Goal: Task Accomplishment & Management: Complete application form

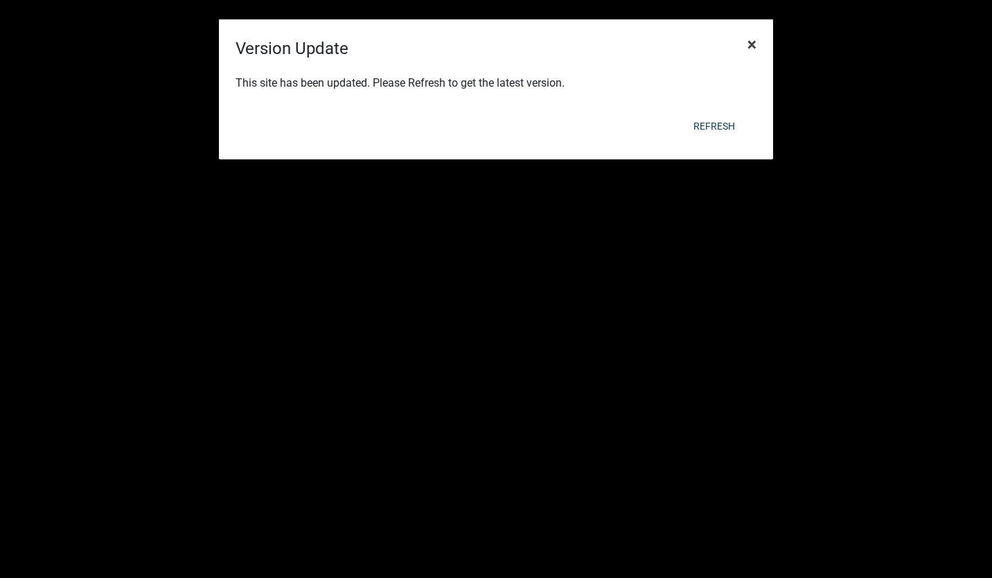
click at [752, 44] on span "×" at bounding box center [752, 44] width 9 height 19
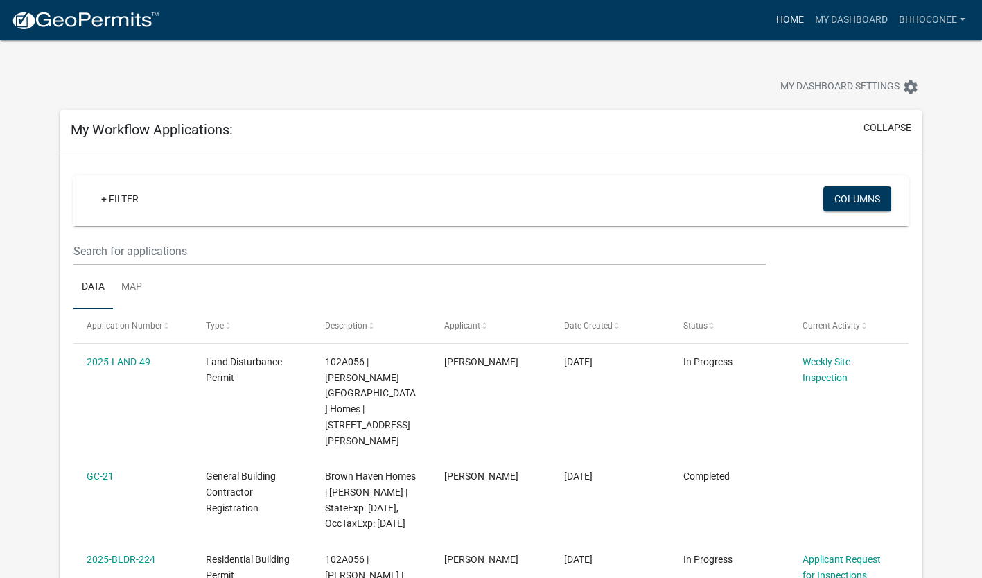
click at [787, 16] on link "Home" at bounding box center [790, 20] width 39 height 26
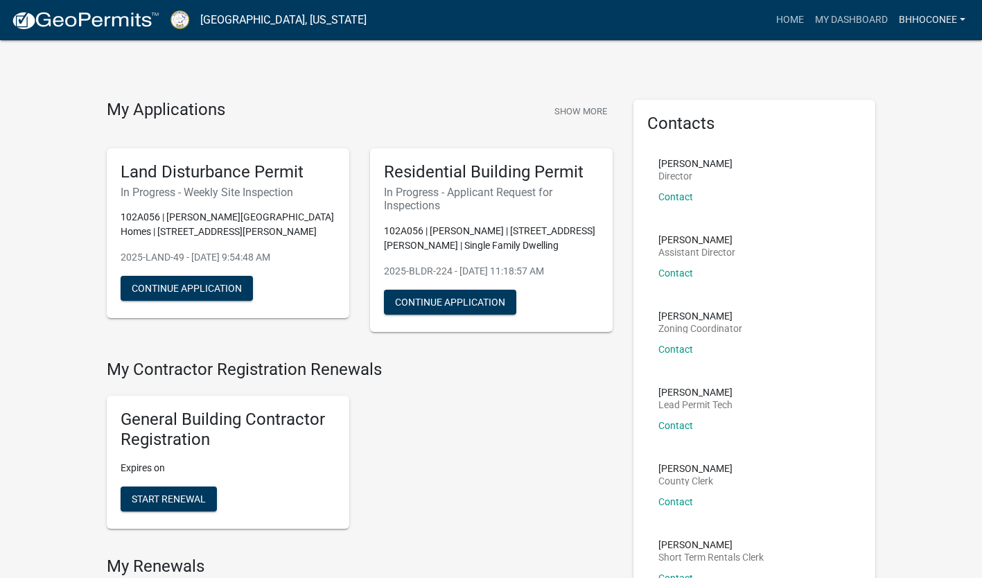
click at [956, 17] on link "BHHOconee" at bounding box center [932, 20] width 78 height 26
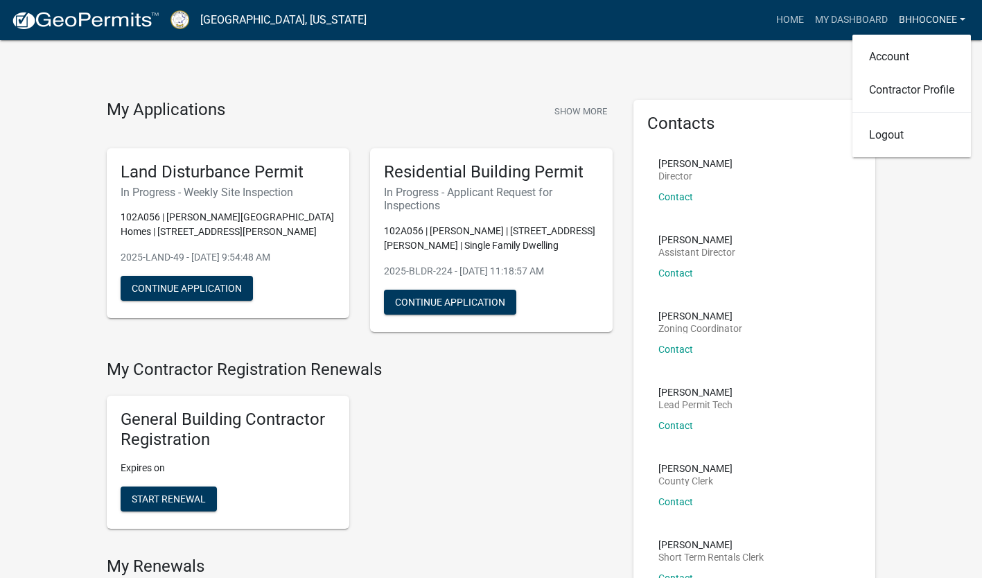
click at [956, 17] on link "BHHOconee" at bounding box center [932, 20] width 78 height 26
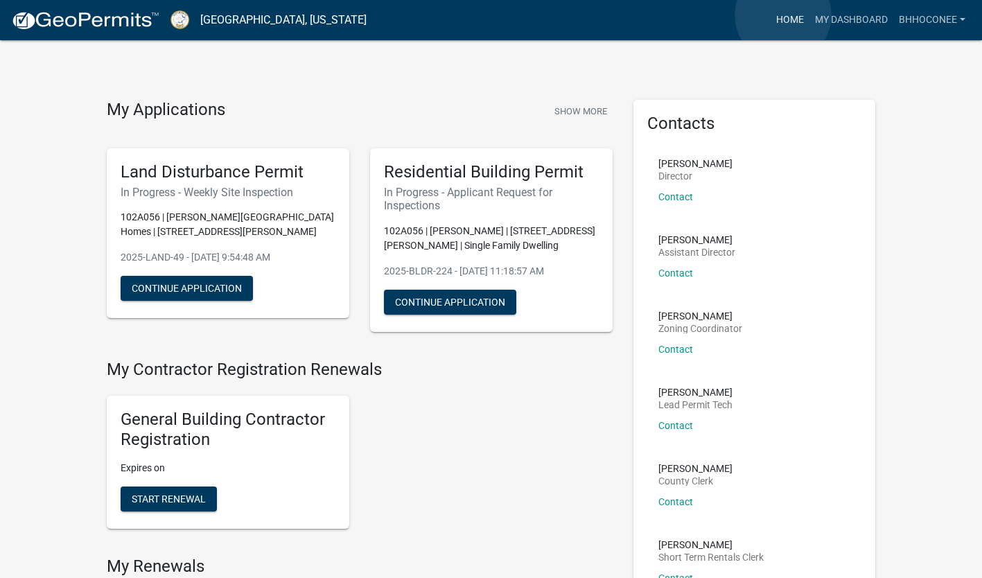
click at [783, 15] on link "Home" at bounding box center [790, 20] width 39 height 26
click at [852, 12] on link "My Dashboard" at bounding box center [851, 20] width 84 height 26
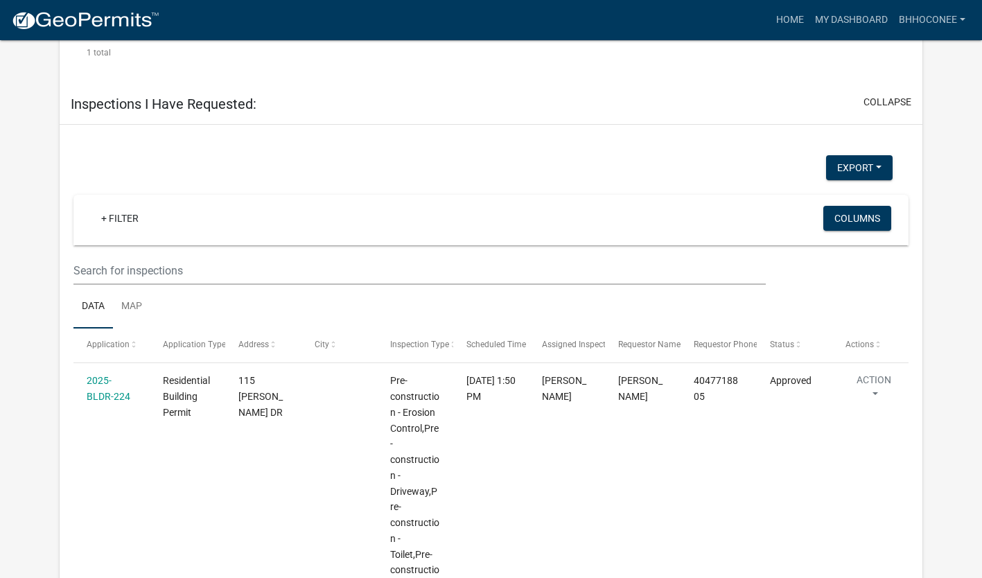
scroll to position [1376, 0]
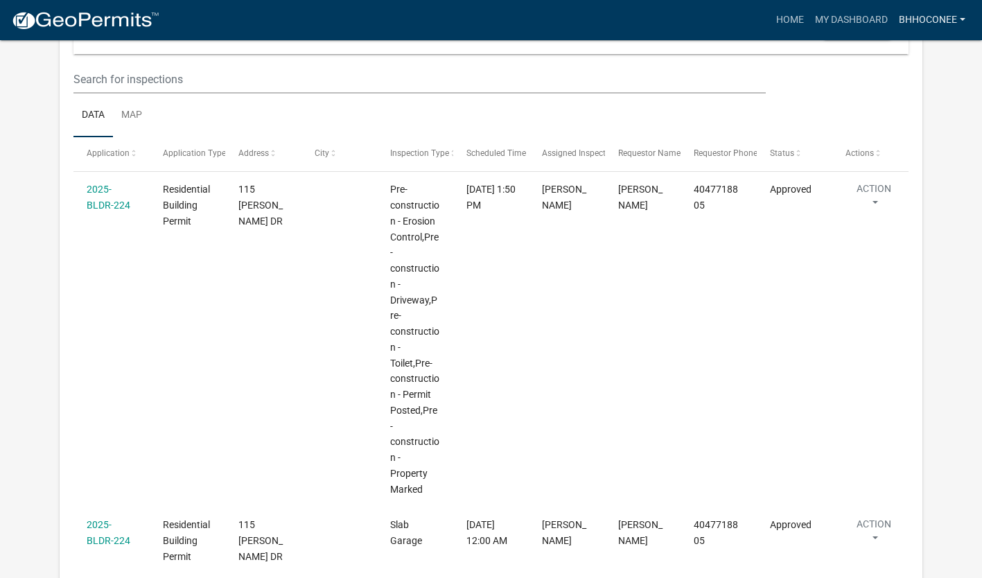
click at [952, 19] on link "BHHOconee" at bounding box center [932, 20] width 78 height 26
click at [898, 60] on link "Account" at bounding box center [911, 56] width 119 height 33
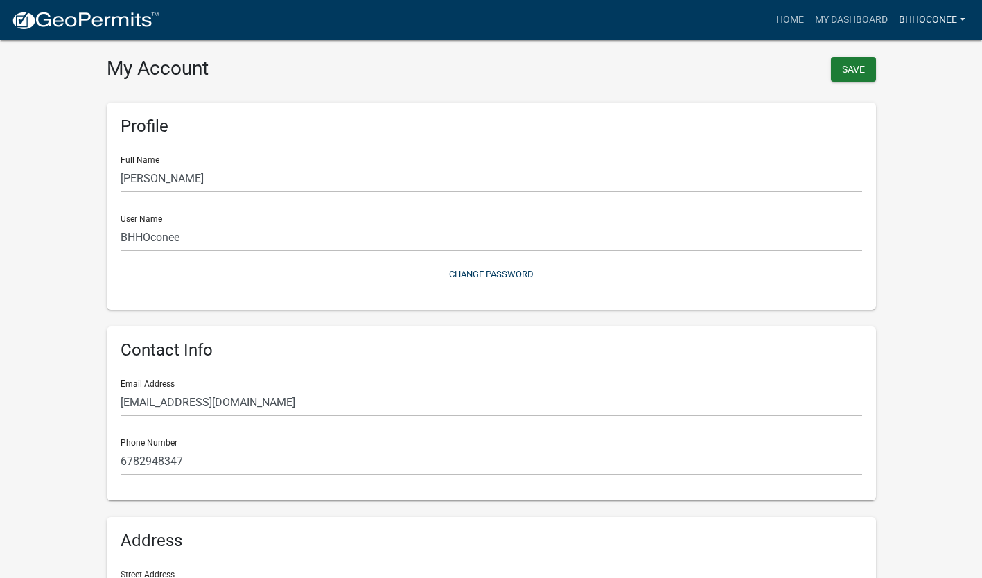
click at [936, 12] on link "BHHOconee" at bounding box center [932, 20] width 78 height 26
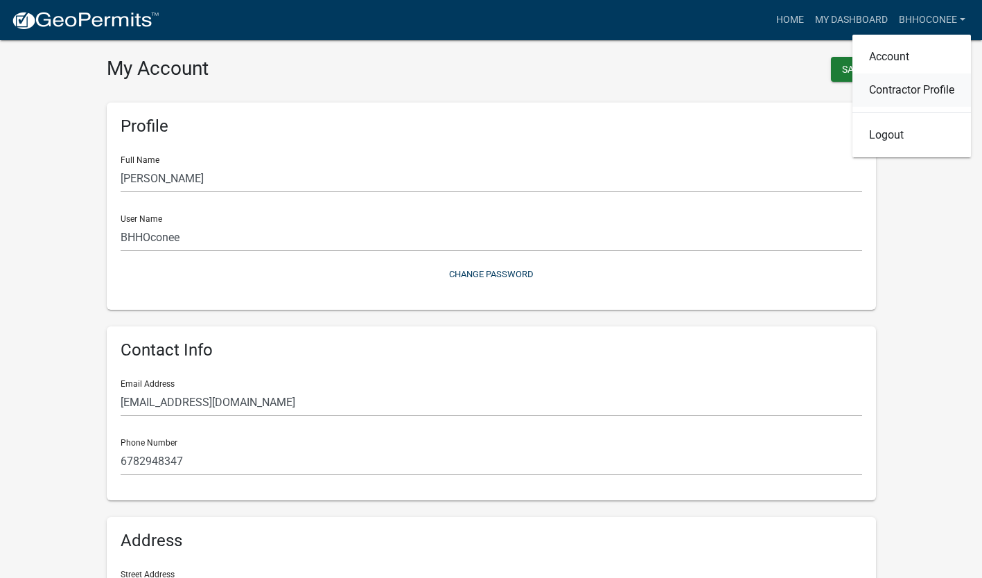
click at [911, 83] on link "Contractor Profile" at bounding box center [911, 89] width 119 height 33
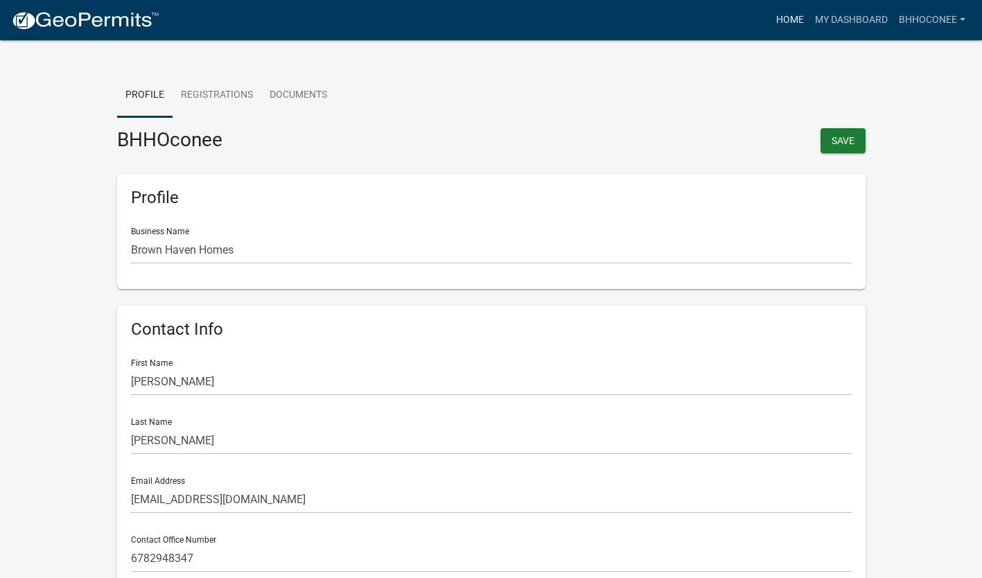
click at [805, 13] on link "Home" at bounding box center [790, 20] width 39 height 26
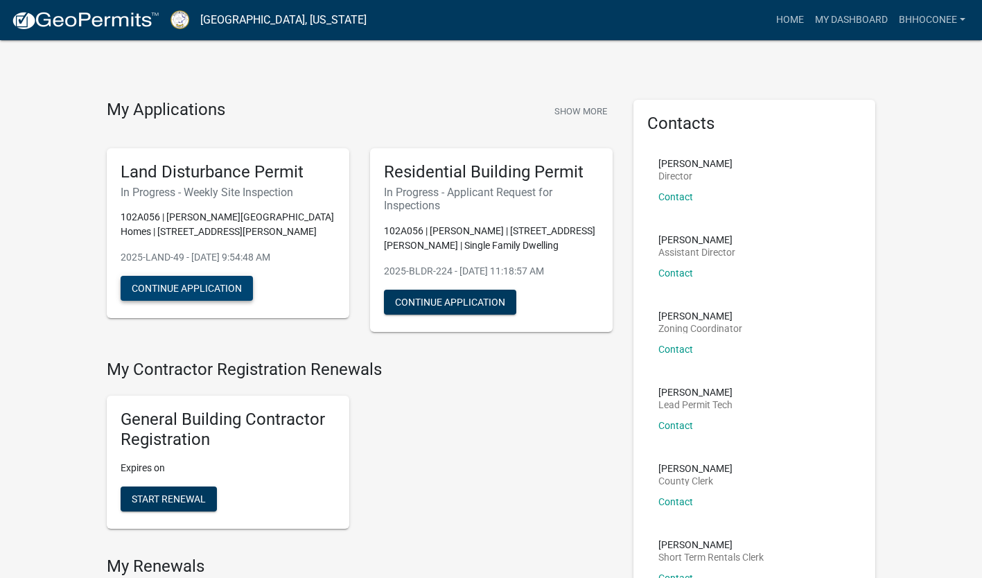
click at [245, 281] on button "Continue Application" at bounding box center [187, 288] width 132 height 25
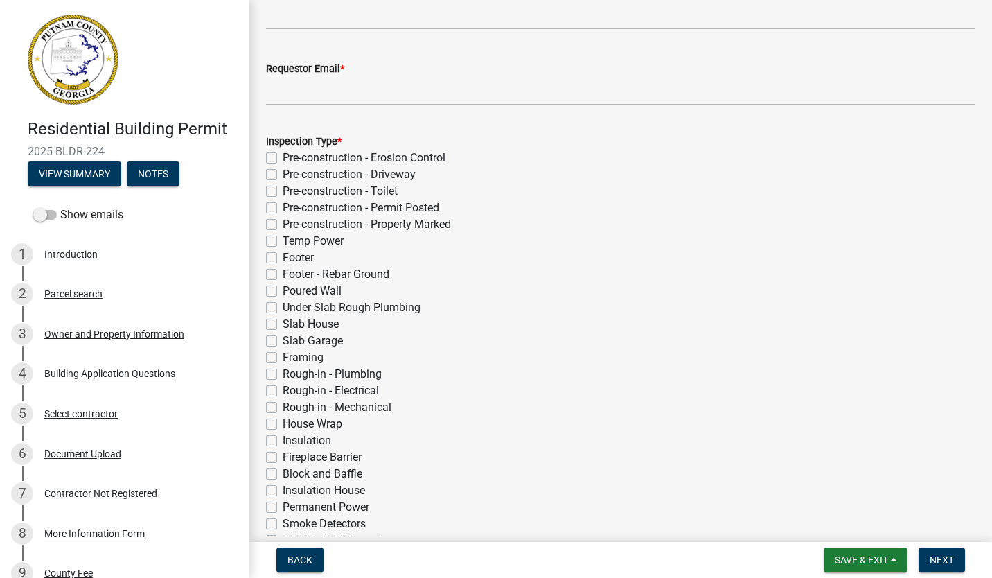
scroll to position [189, 0]
click at [283, 356] on label "Framing" at bounding box center [303, 357] width 41 height 17
click at [283, 356] on input "Framing" at bounding box center [287, 353] width 9 height 9
checkbox input "true"
checkbox input "false"
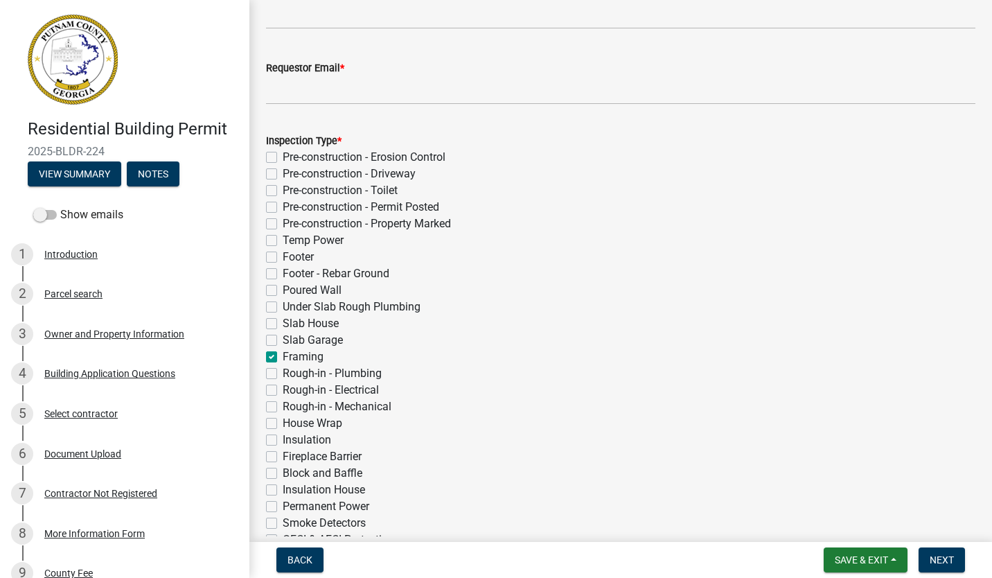
checkbox input "false"
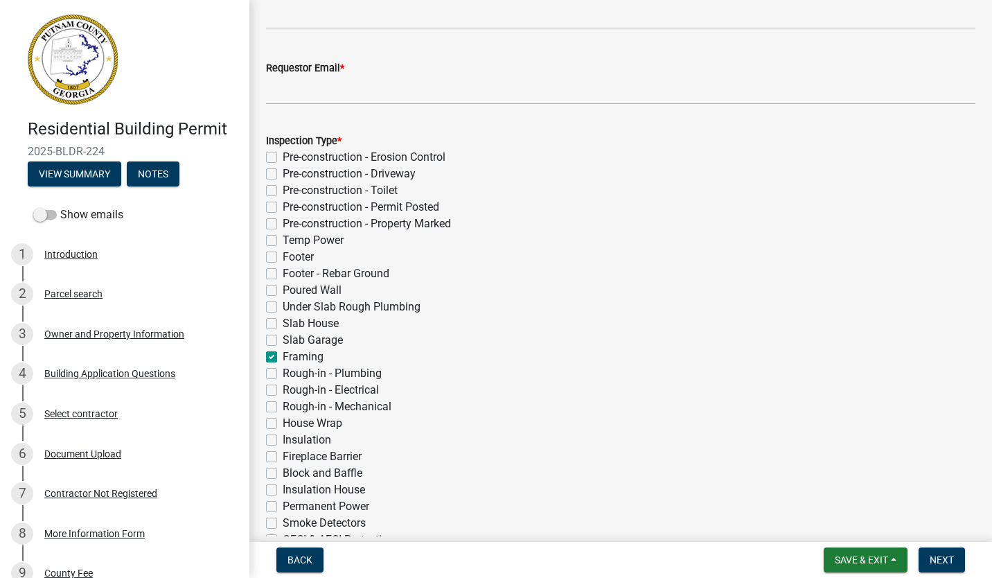
checkbox input "false"
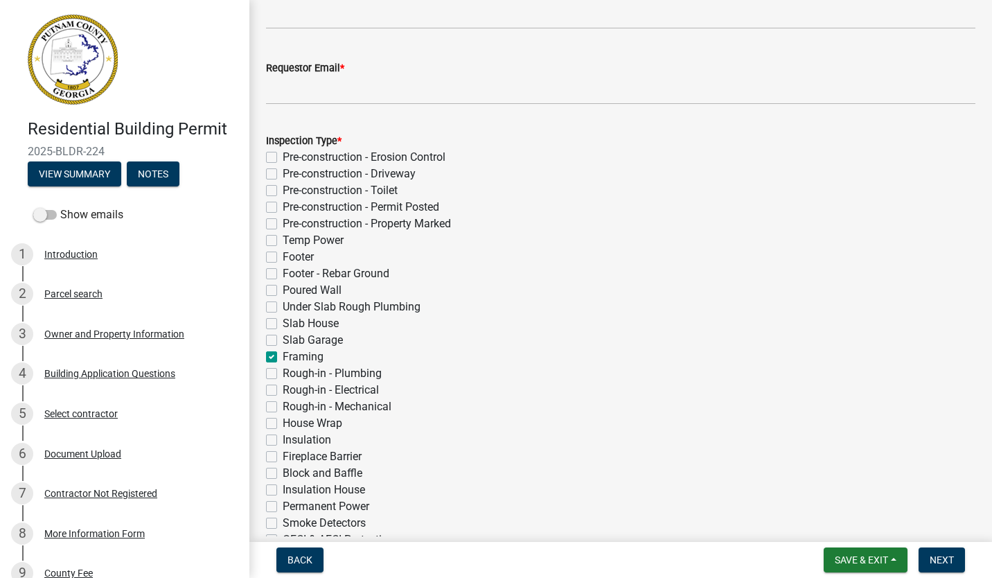
checkbox input "false"
checkbox input "true"
checkbox input "false"
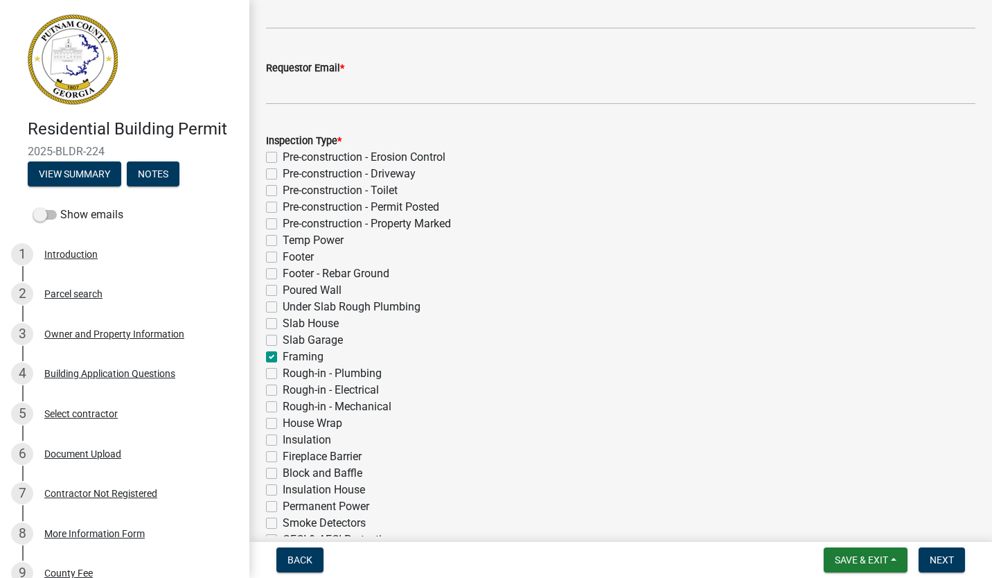
checkbox input "false"
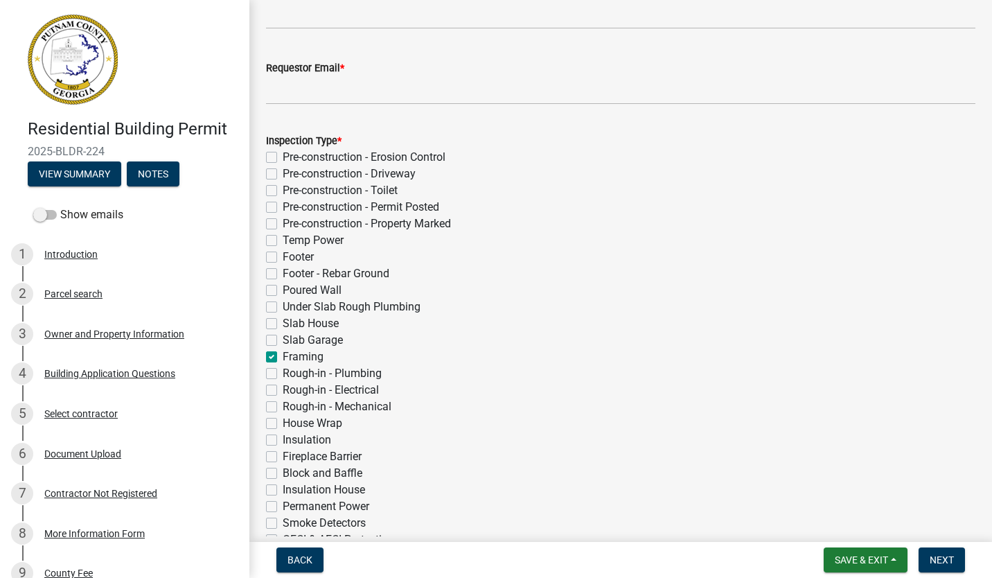
checkbox input "false"
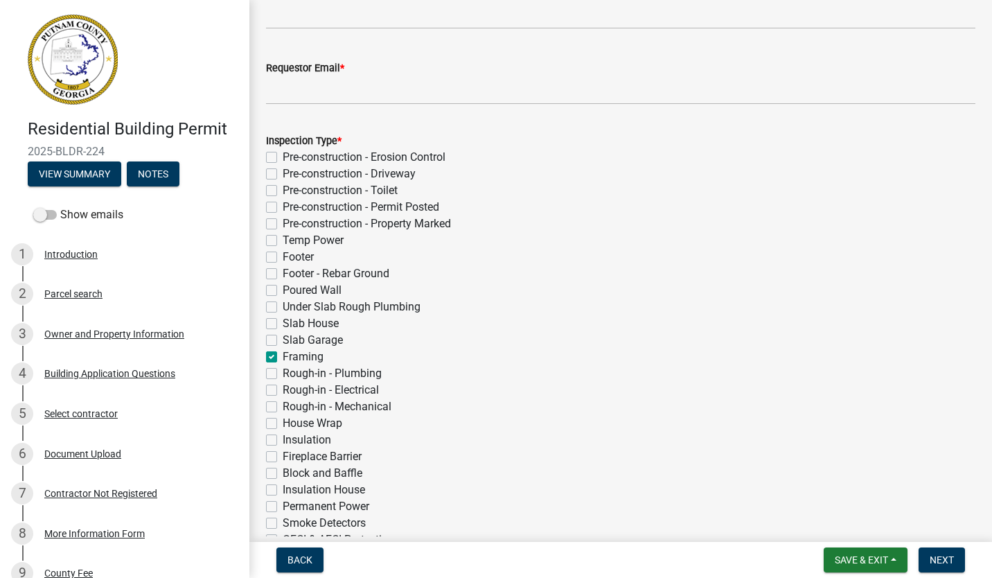
checkbox input "false"
click at [283, 369] on label "Rough-in - Plumbing" at bounding box center [332, 373] width 99 height 17
click at [283, 369] on input "Rough-in - Plumbing" at bounding box center [287, 369] width 9 height 9
checkbox input "true"
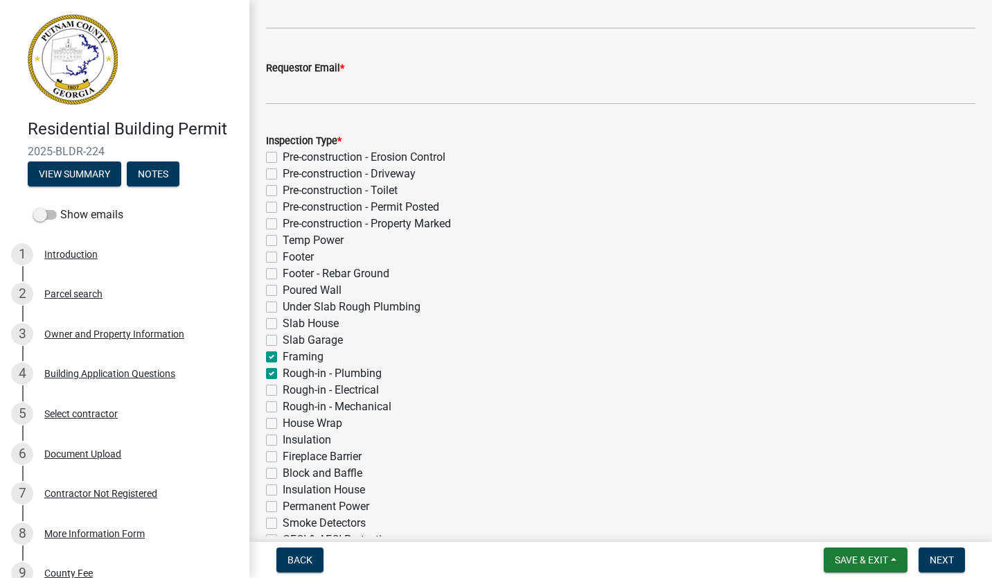
checkbox input "false"
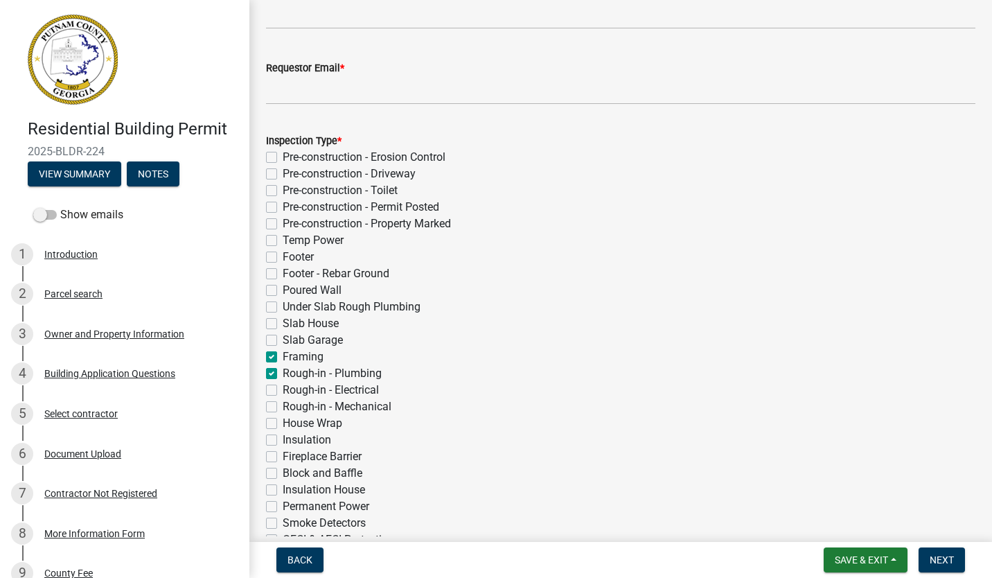
checkbox input "false"
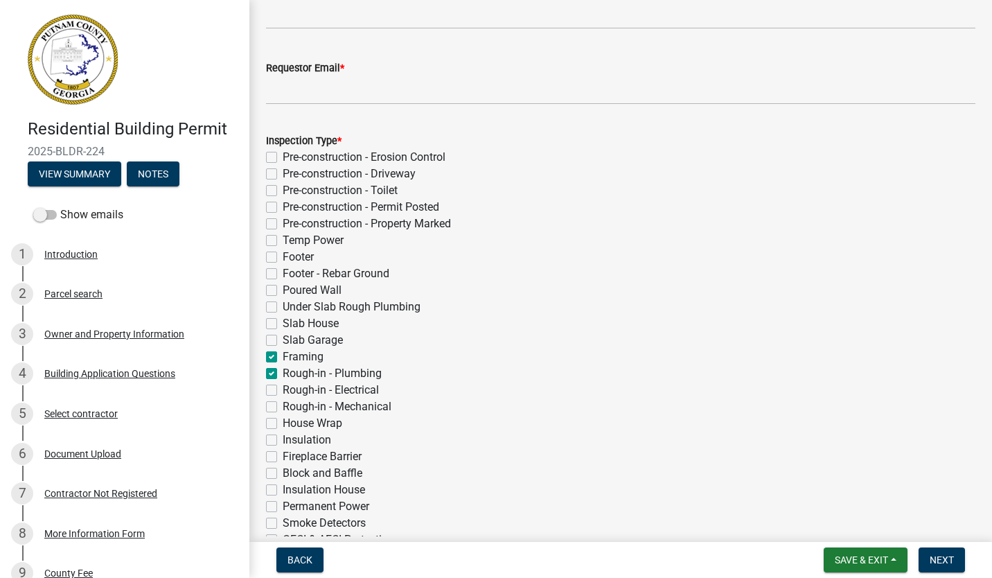
checkbox input "false"
checkbox input "true"
checkbox input "false"
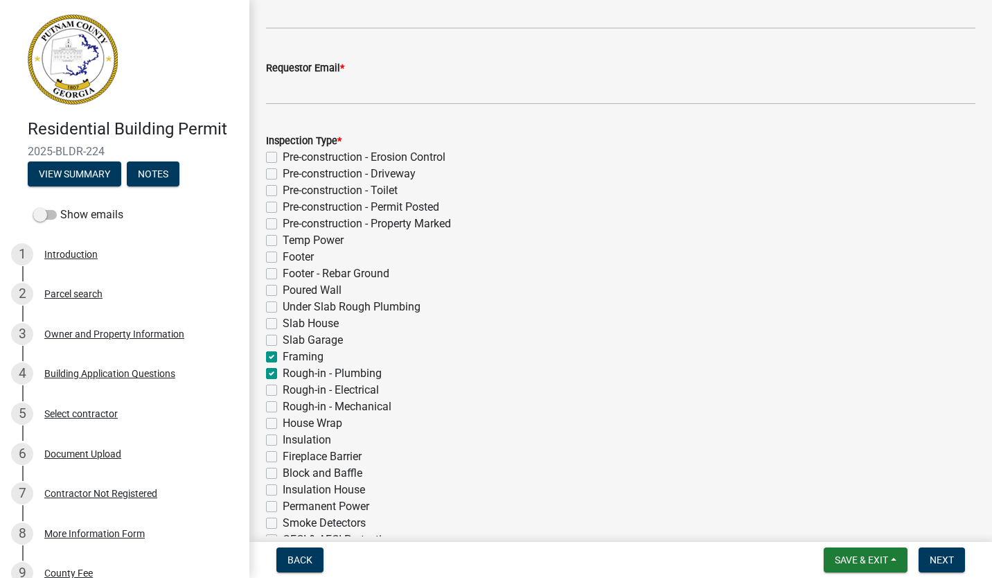
checkbox input "false"
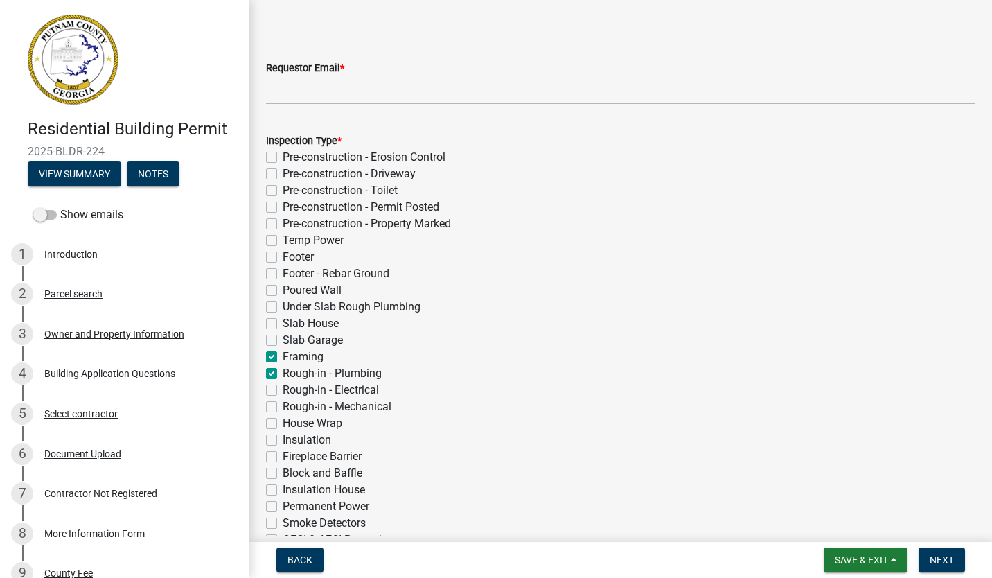
checkbox input "false"
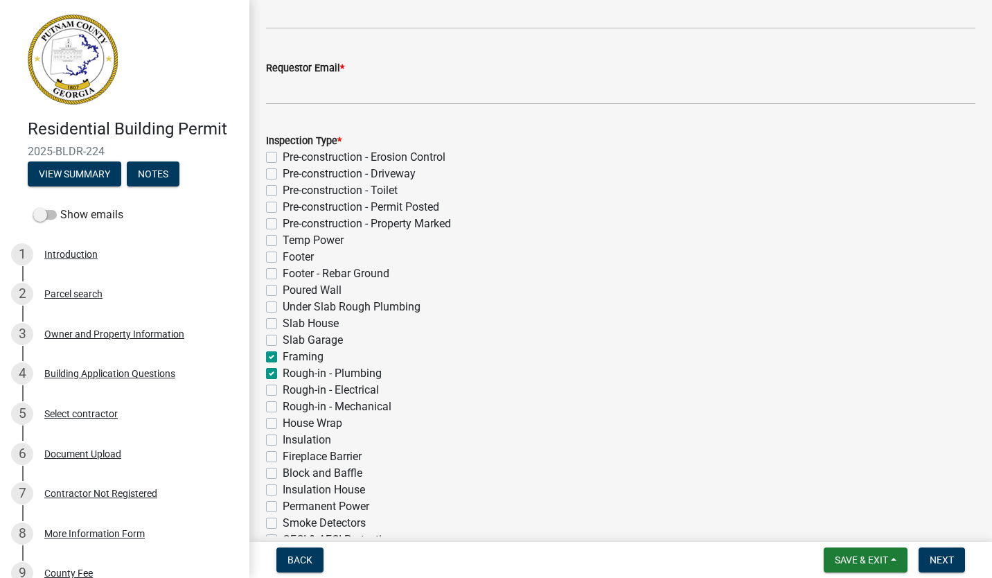
checkbox input "false"
click at [283, 388] on label "Rough-in - Electrical" at bounding box center [331, 390] width 96 height 17
click at [283, 388] on input "Rough-in - Electrical" at bounding box center [287, 386] width 9 height 9
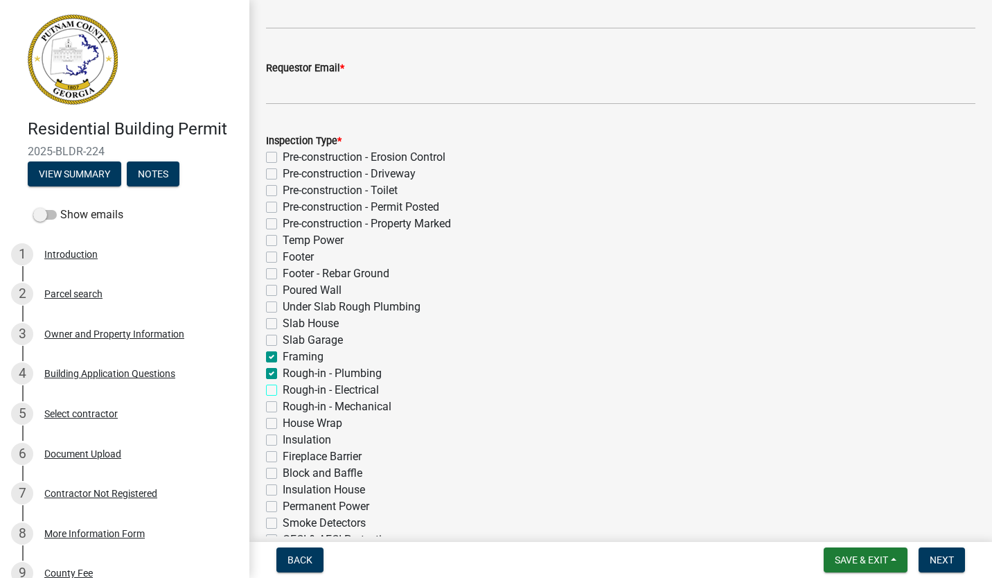
checkbox input "true"
checkbox input "false"
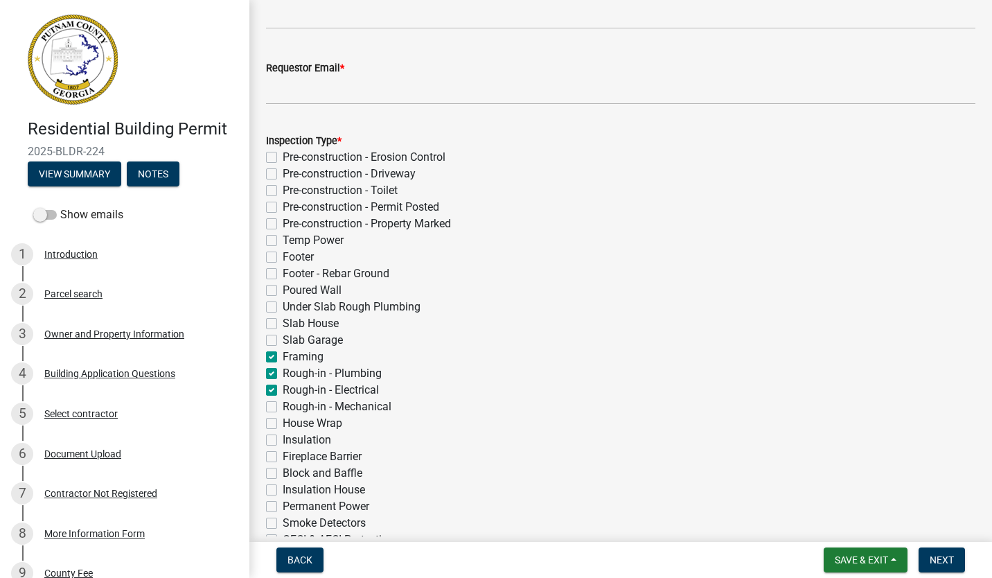
checkbox input "false"
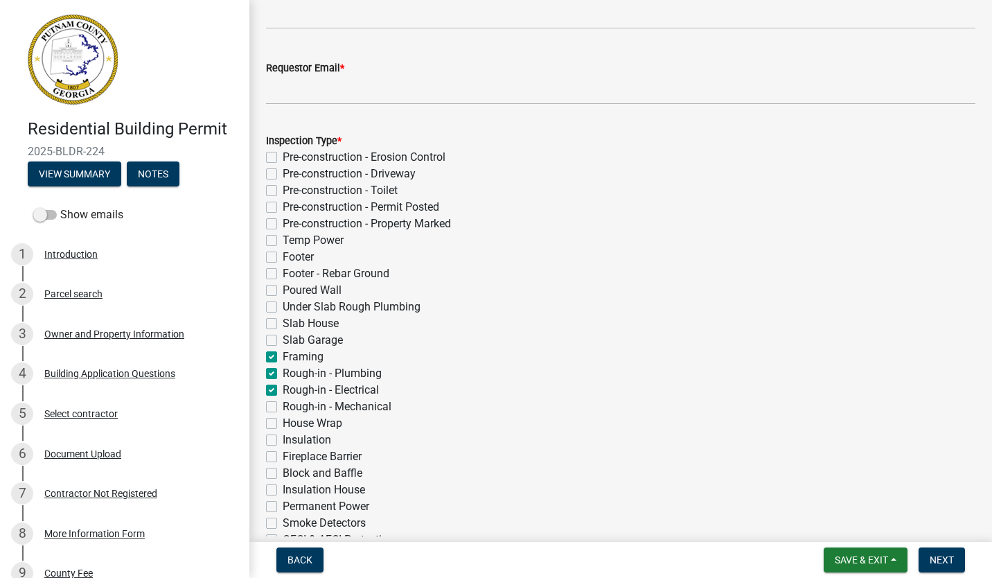
checkbox input "false"
checkbox input "true"
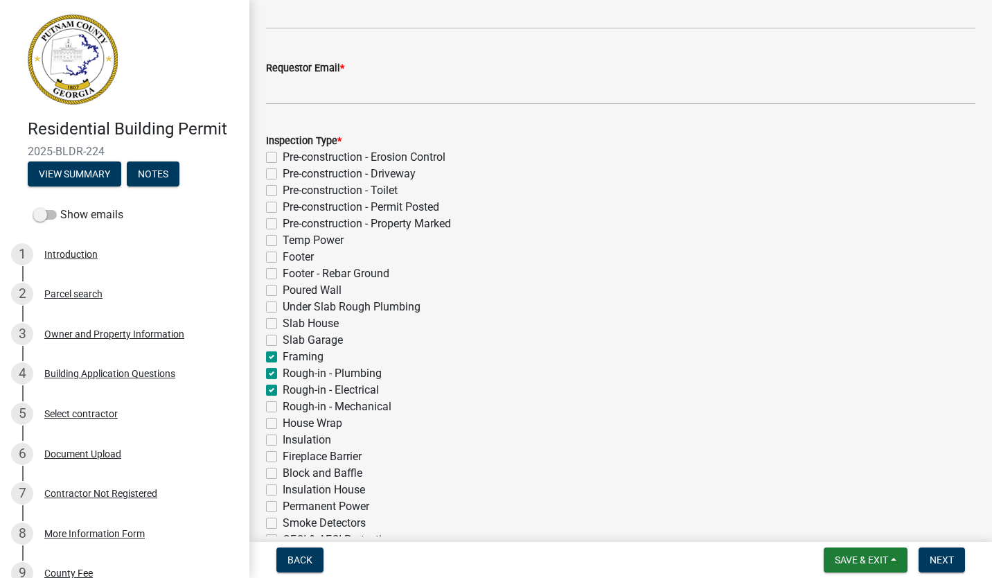
checkbox input "true"
checkbox input "false"
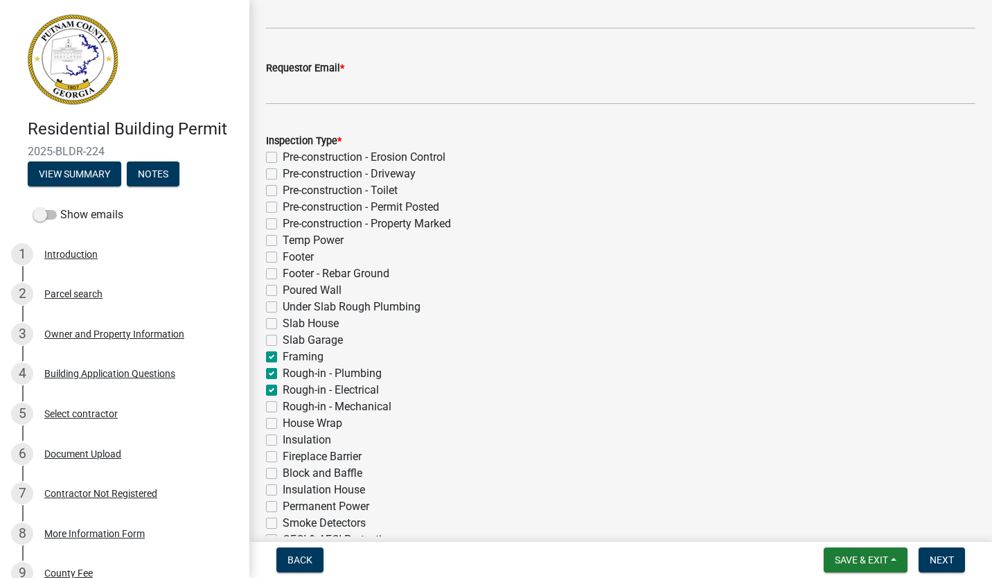
checkbox input "false"
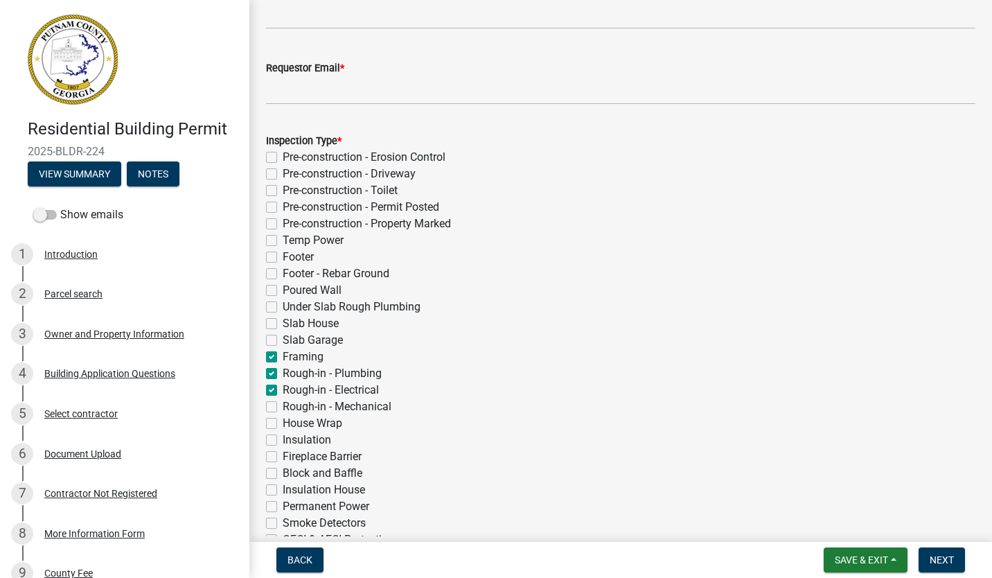
checkbox input "false"
click at [283, 409] on label "Rough-in - Mechanical" at bounding box center [337, 406] width 109 height 17
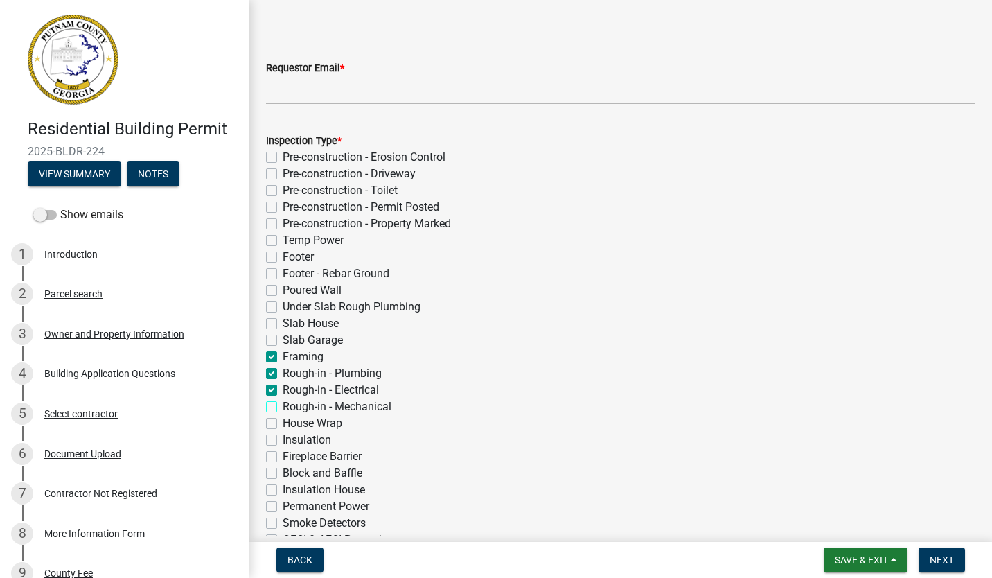
click at [283, 408] on input "Rough-in - Mechanical" at bounding box center [287, 402] width 9 height 9
checkbox input "true"
checkbox input "false"
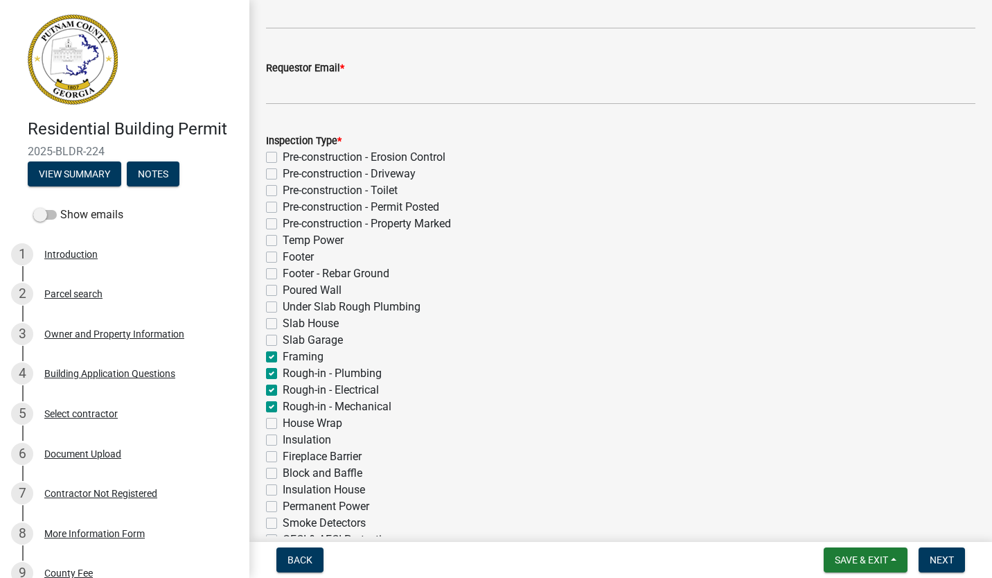
checkbox input "false"
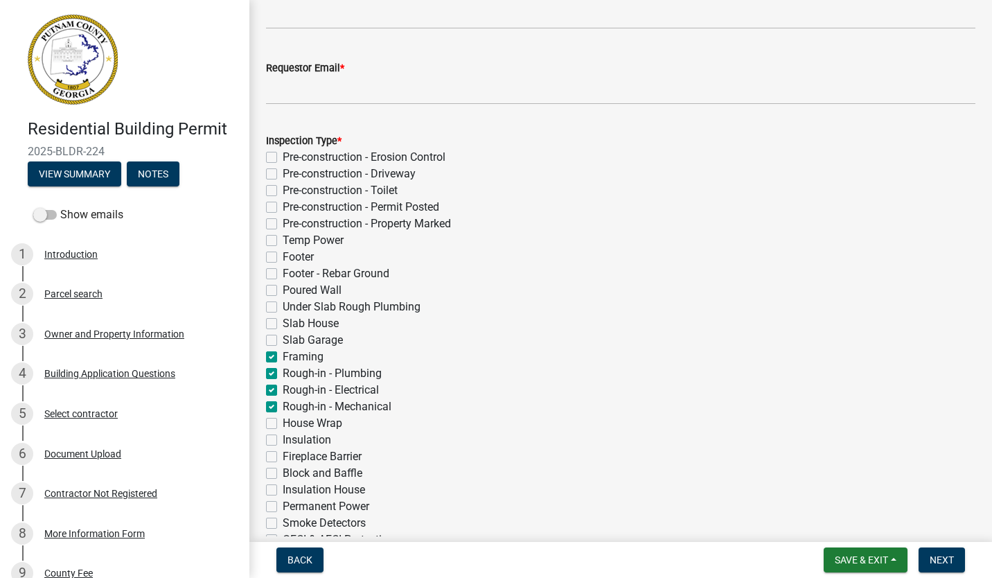
checkbox input "false"
checkbox input "true"
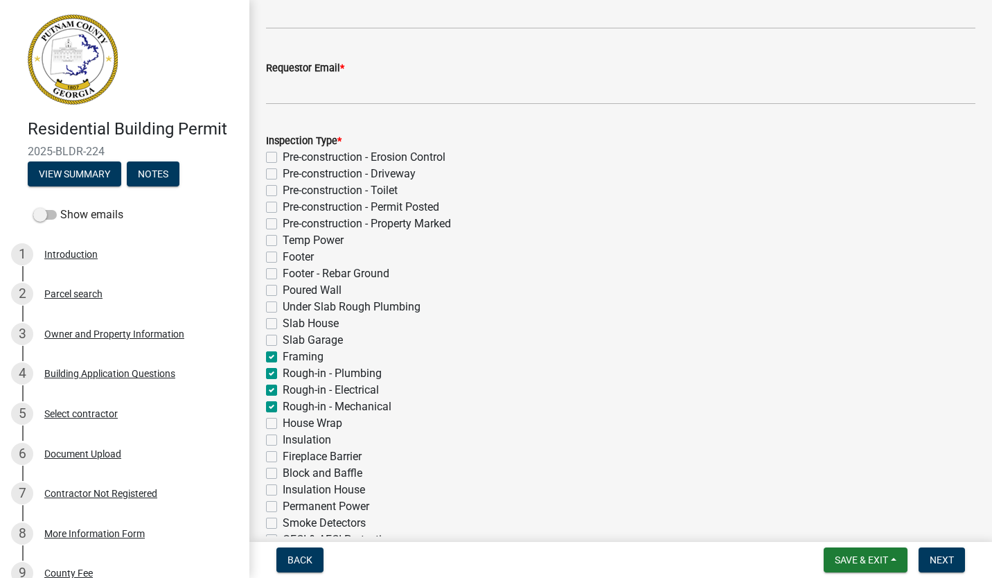
checkbox input "true"
checkbox input "false"
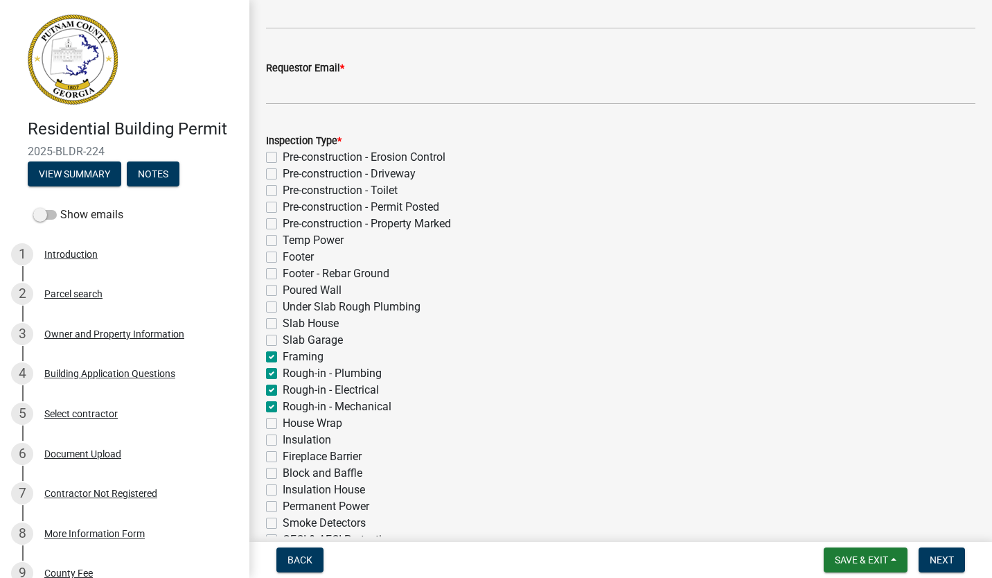
checkbox input "false"
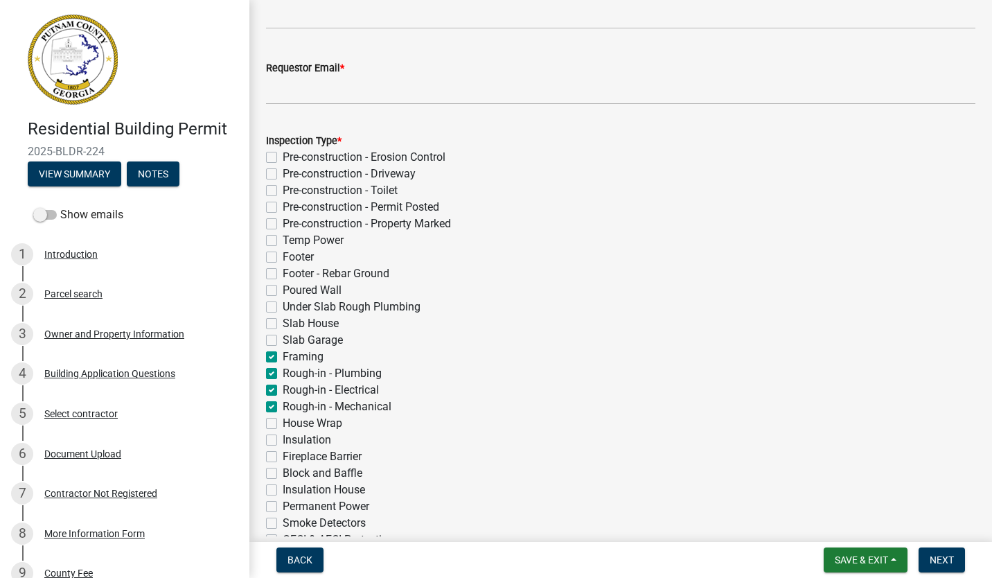
checkbox input "false"
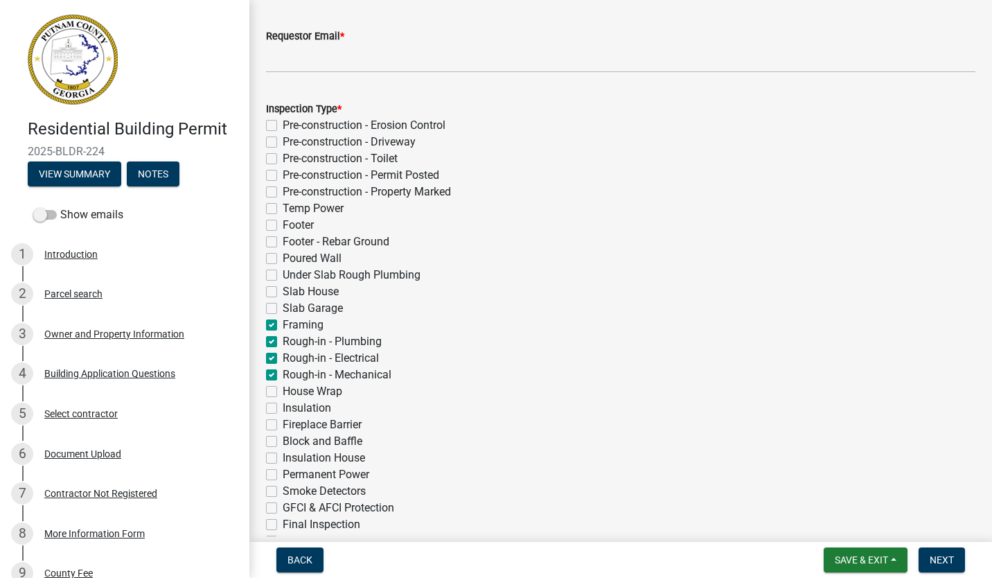
scroll to position [222, 0]
click at [283, 387] on label "House Wrap" at bounding box center [313, 389] width 60 height 17
click at [283, 387] on input "House Wrap" at bounding box center [287, 385] width 9 height 9
checkbox input "true"
checkbox input "false"
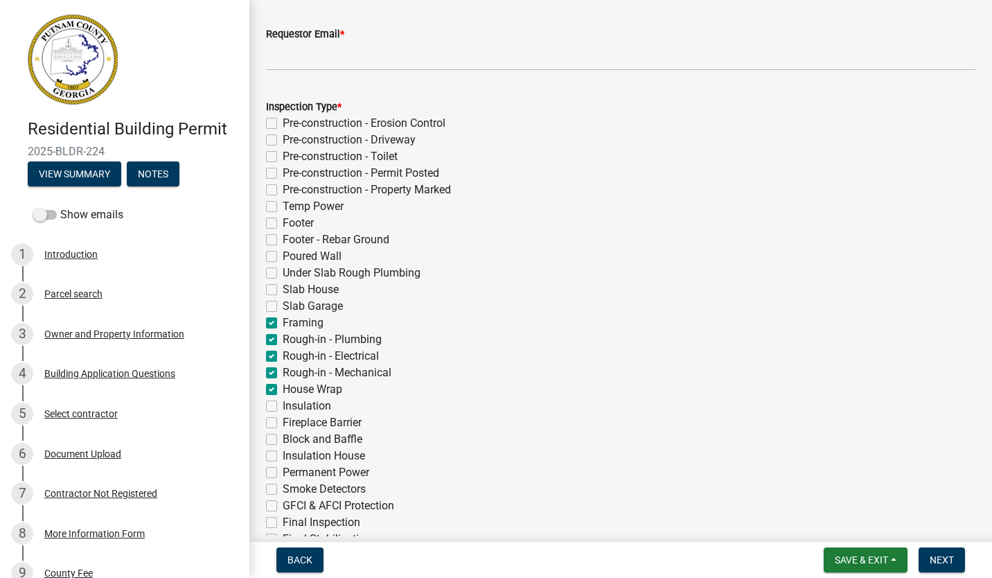
checkbox input "false"
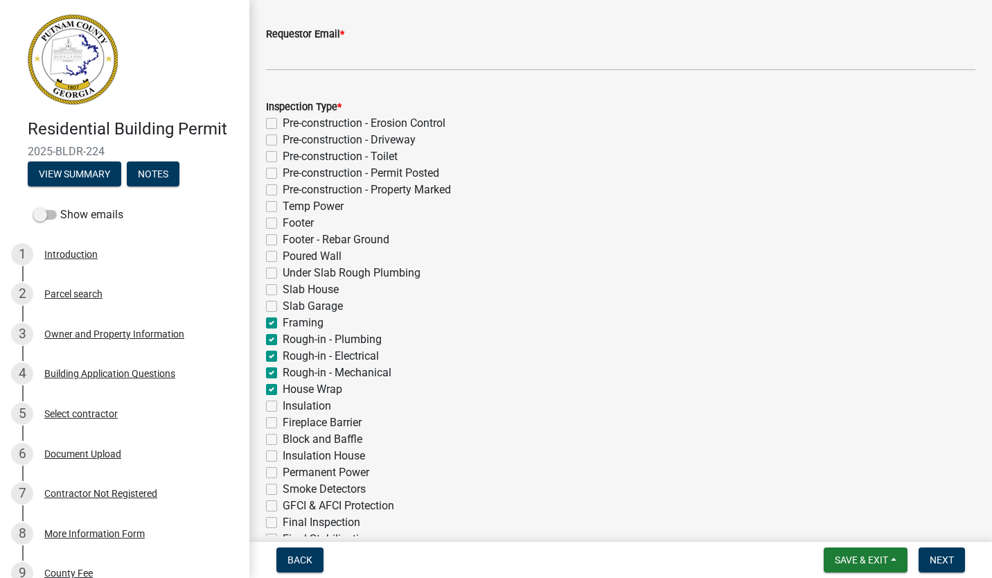
checkbox input "false"
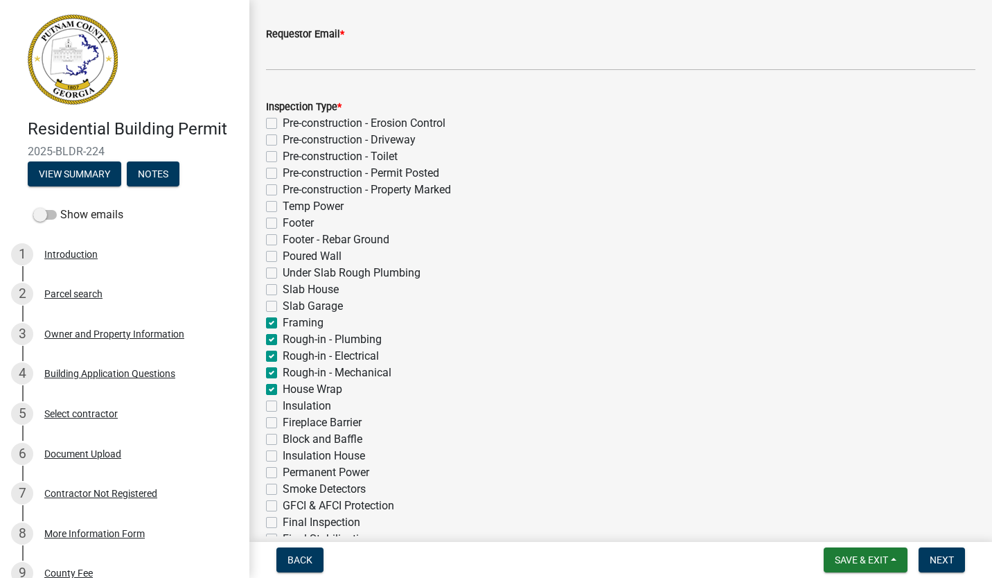
checkbox input "false"
checkbox input "true"
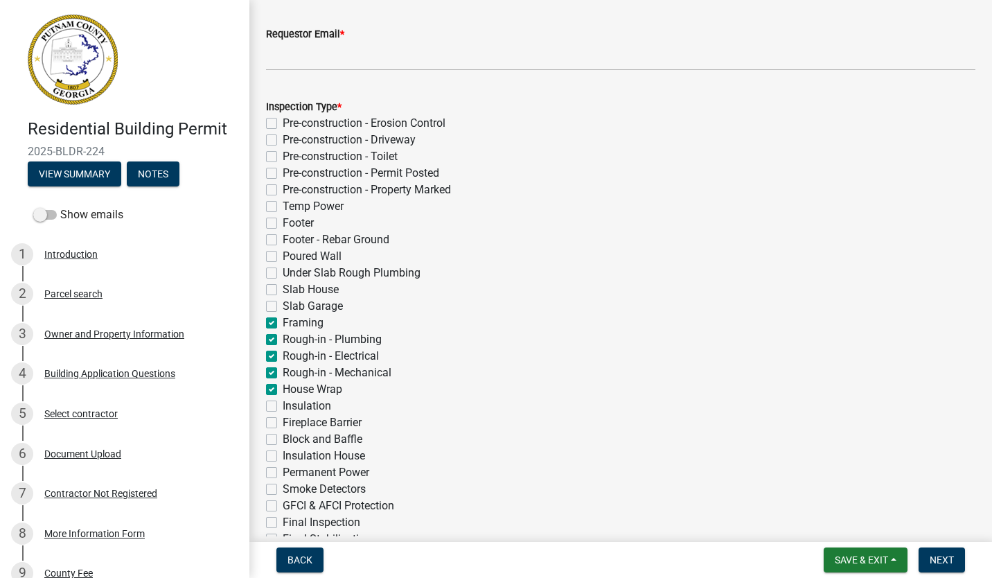
checkbox input "true"
checkbox input "false"
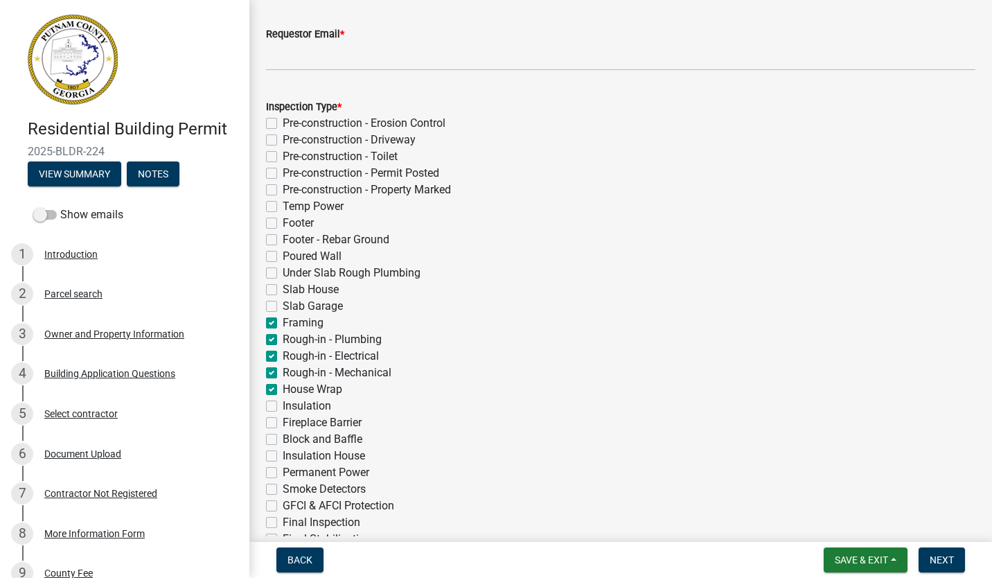
checkbox input "false"
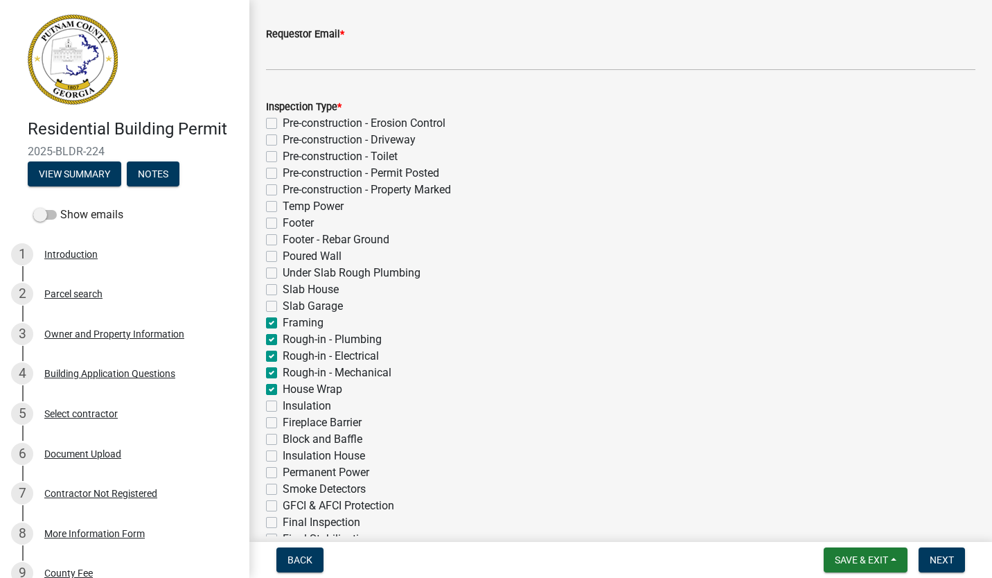
checkbox input "false"
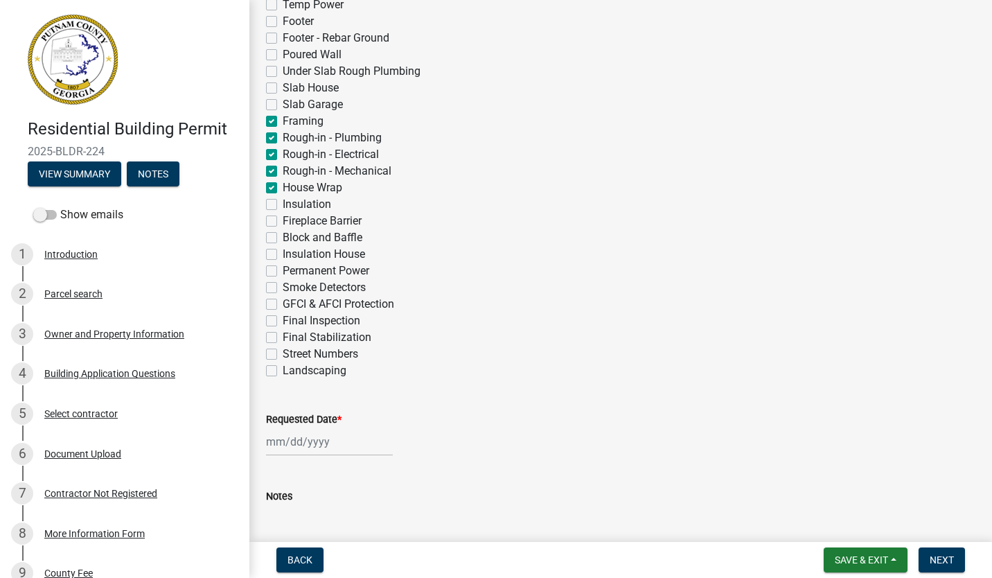
scroll to position [523, 0]
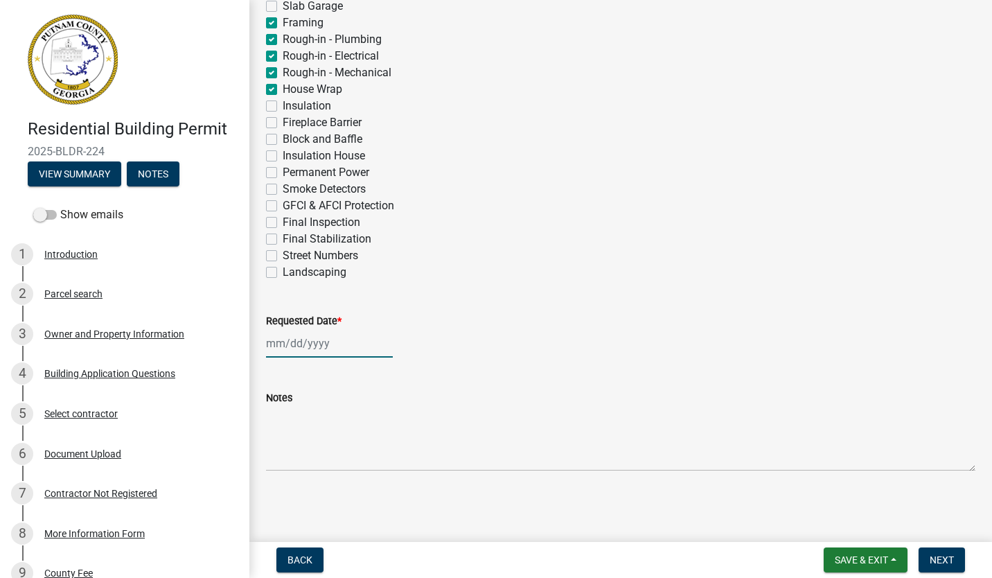
click at [288, 345] on div at bounding box center [329, 343] width 127 height 28
type input "11/03/2025"
click at [941, 552] on button "Next" at bounding box center [942, 559] width 46 height 25
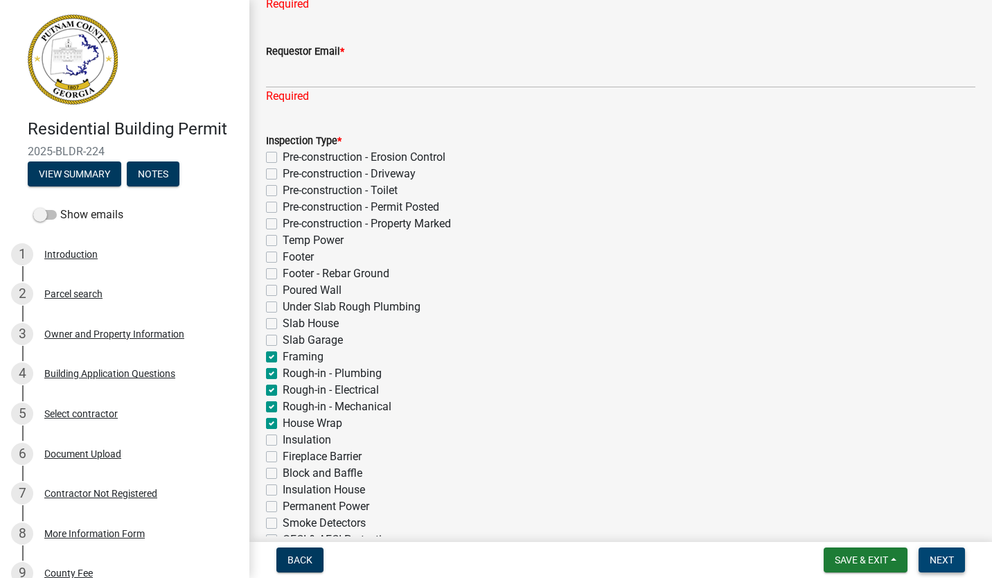
scroll to position [0, 0]
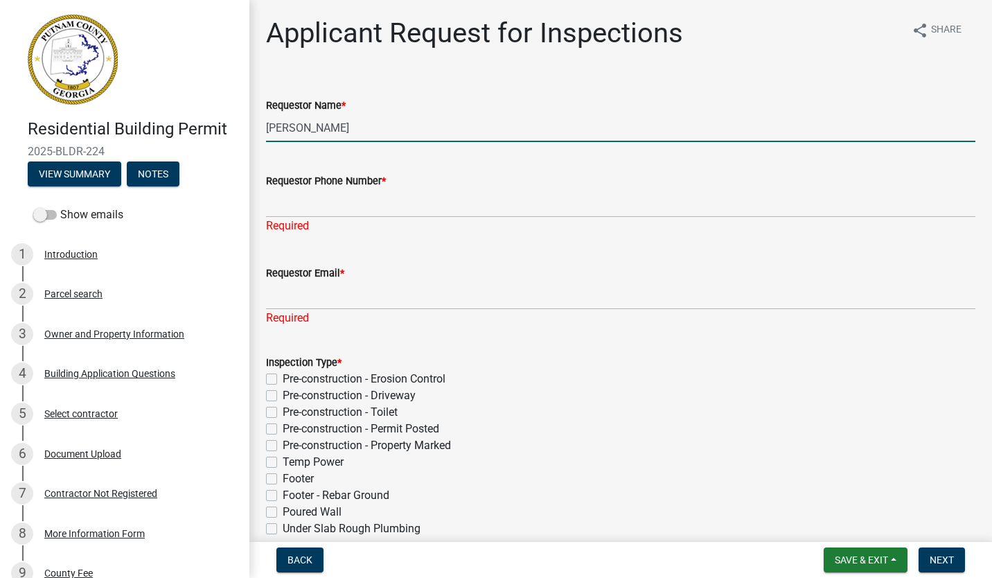
drag, startPoint x: 349, startPoint y: 133, endPoint x: 191, endPoint y: 91, distance: 163.6
click at [191, 91] on div "Residential Building Permit 2025-BLDR-224 View Summary Notes Show emails 1 Intr…" at bounding box center [496, 289] width 992 height 578
type input "[PERSON_NAME]"
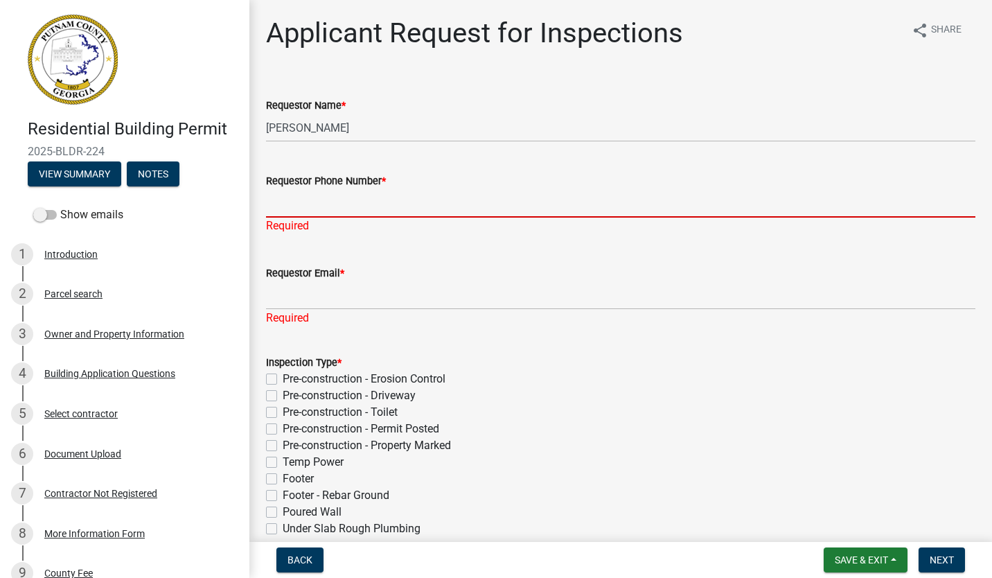
click at [295, 209] on input "Requestor Phone Number *" at bounding box center [621, 203] width 710 height 28
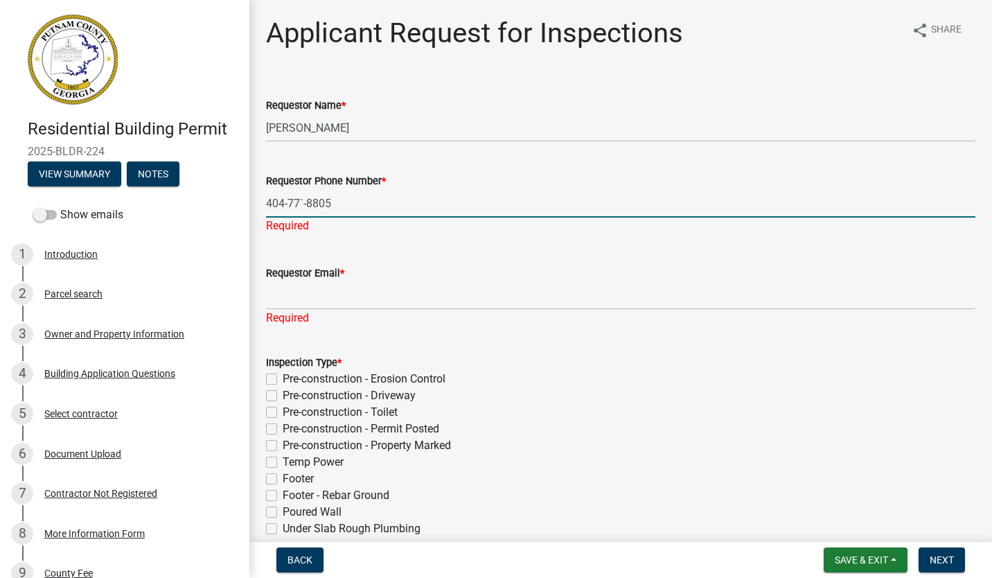
type input "404-77`-8805"
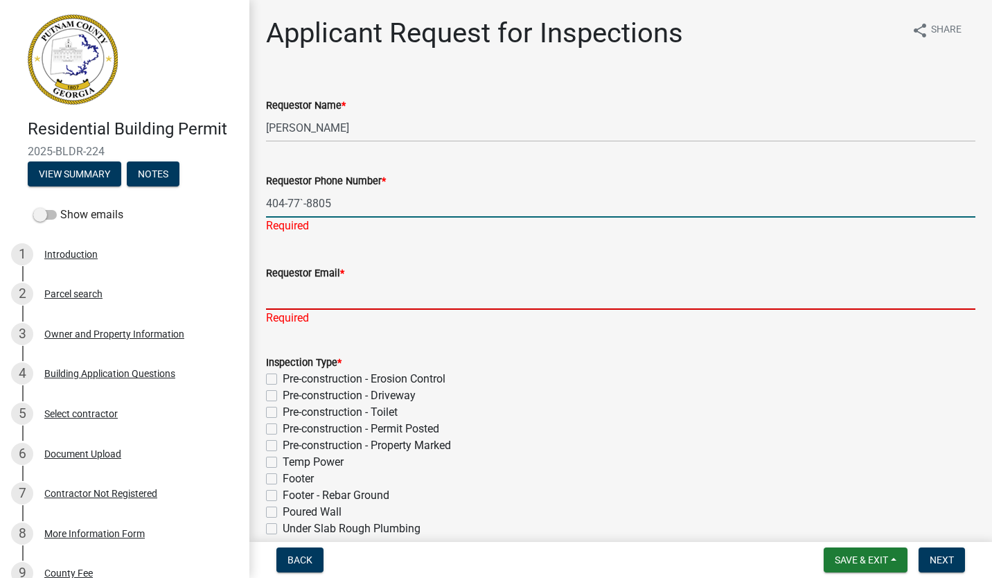
click at [299, 295] on input "Requestor Email *" at bounding box center [621, 295] width 710 height 28
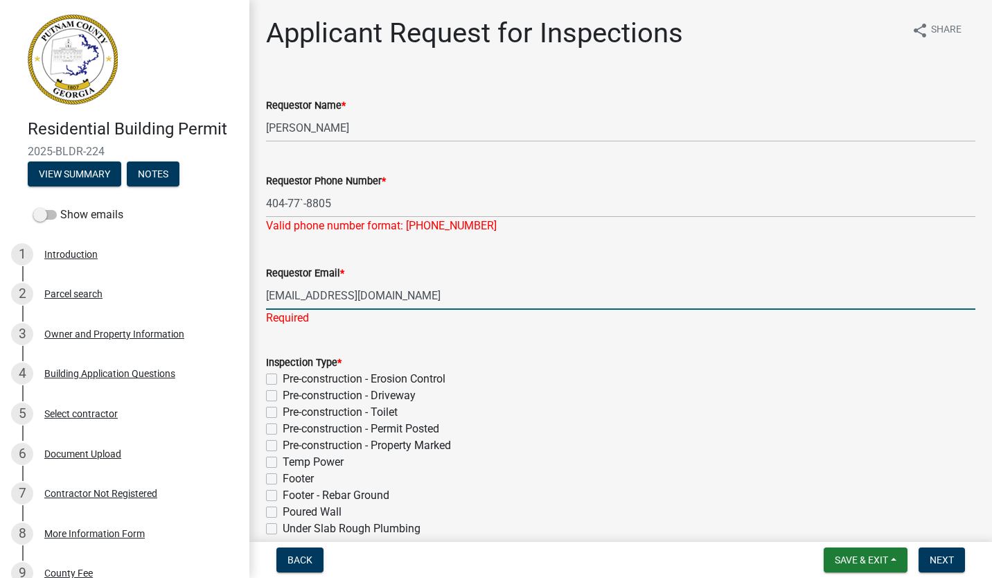
type input "Jtc4090@gmail.com"
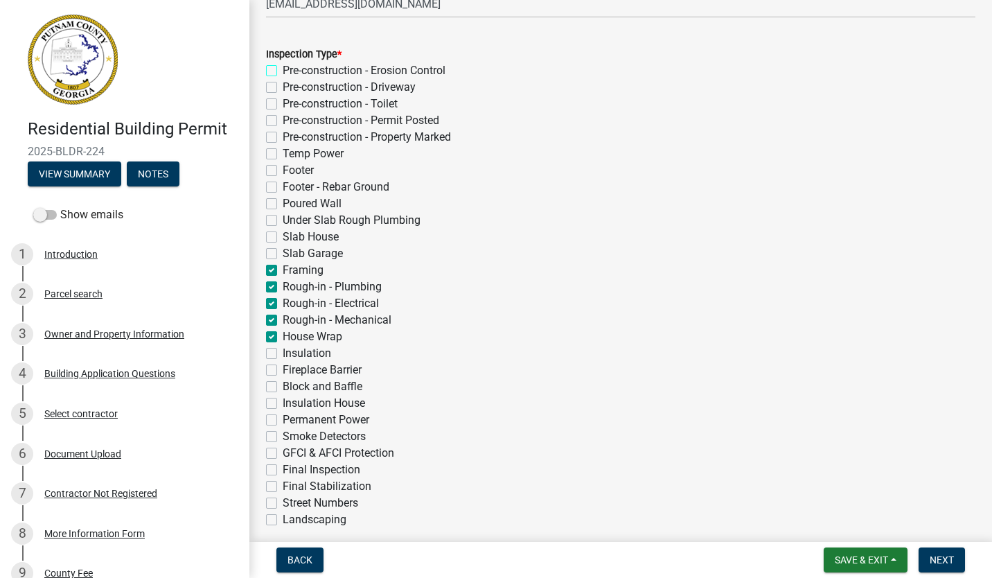
scroll to position [295, 0]
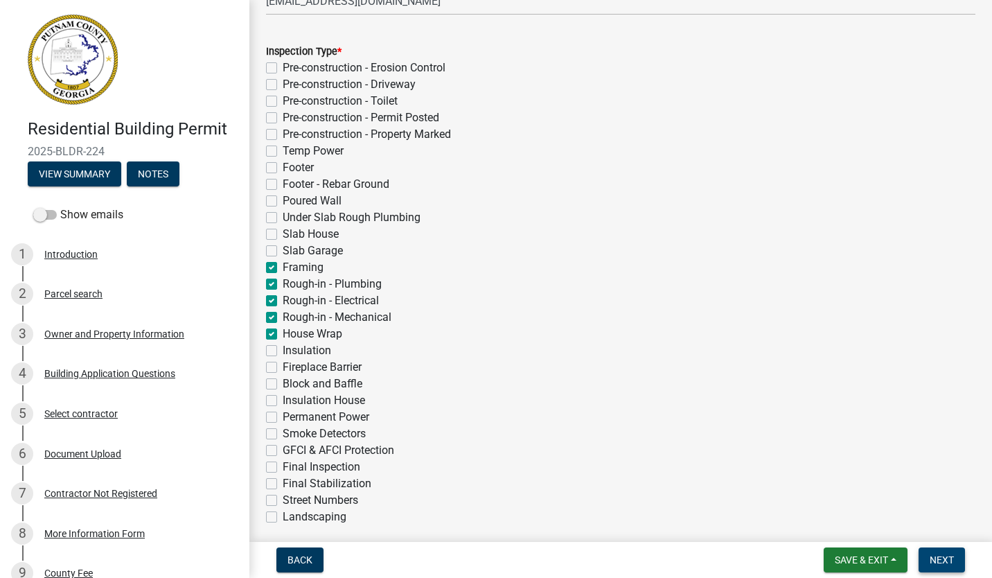
click at [947, 557] on span "Next" at bounding box center [942, 559] width 24 height 11
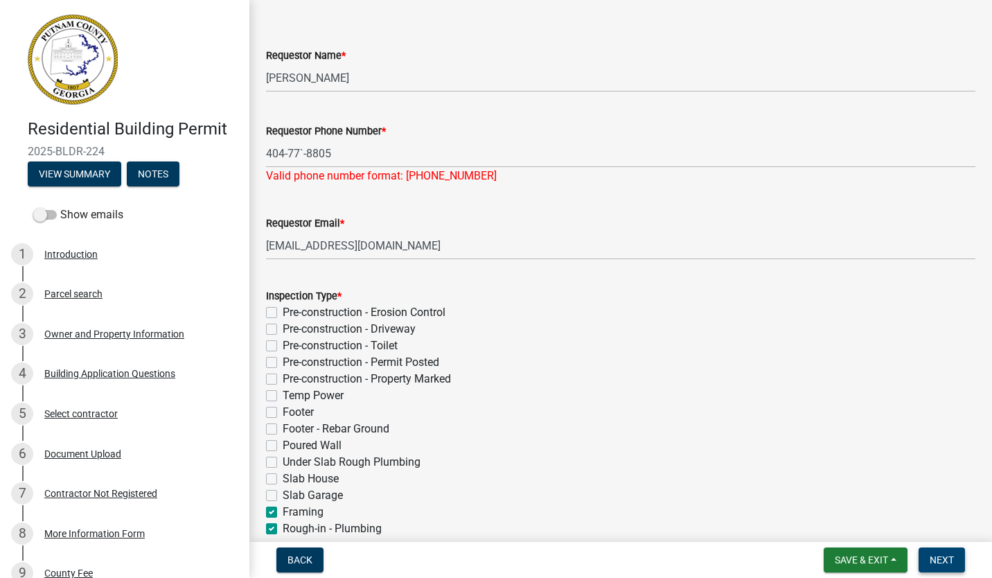
scroll to position [0, 0]
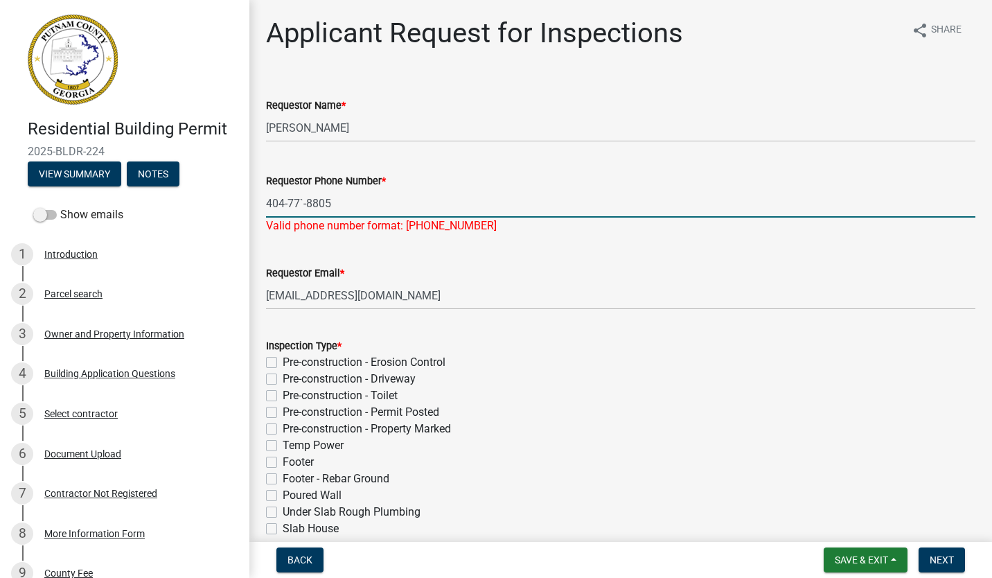
click at [305, 200] on input "404-77`-8805" at bounding box center [621, 203] width 710 height 28
type input "404-771-8805"
click at [954, 559] on span "Next" at bounding box center [942, 559] width 24 height 11
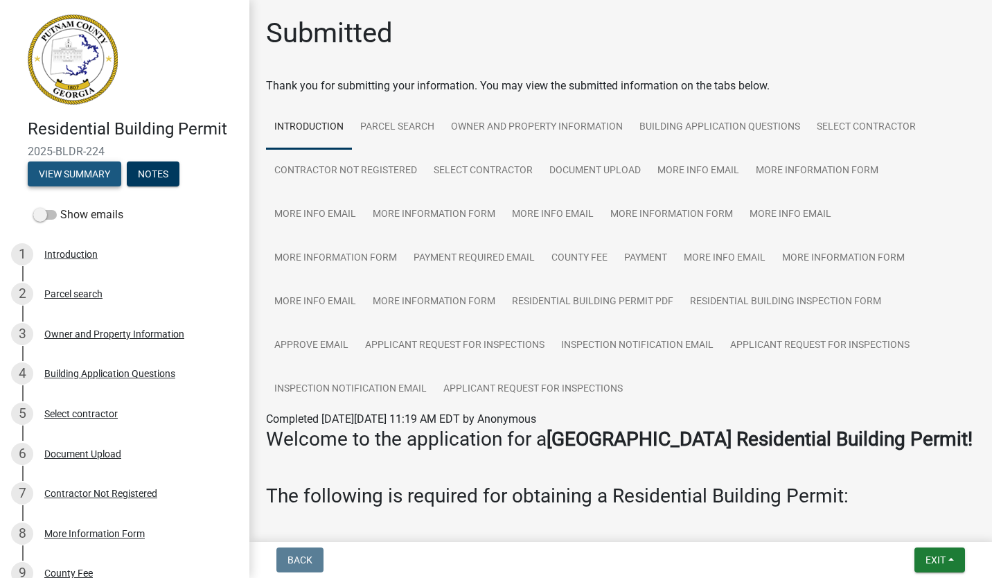
click at [105, 180] on button "View Summary" at bounding box center [75, 173] width 94 height 25
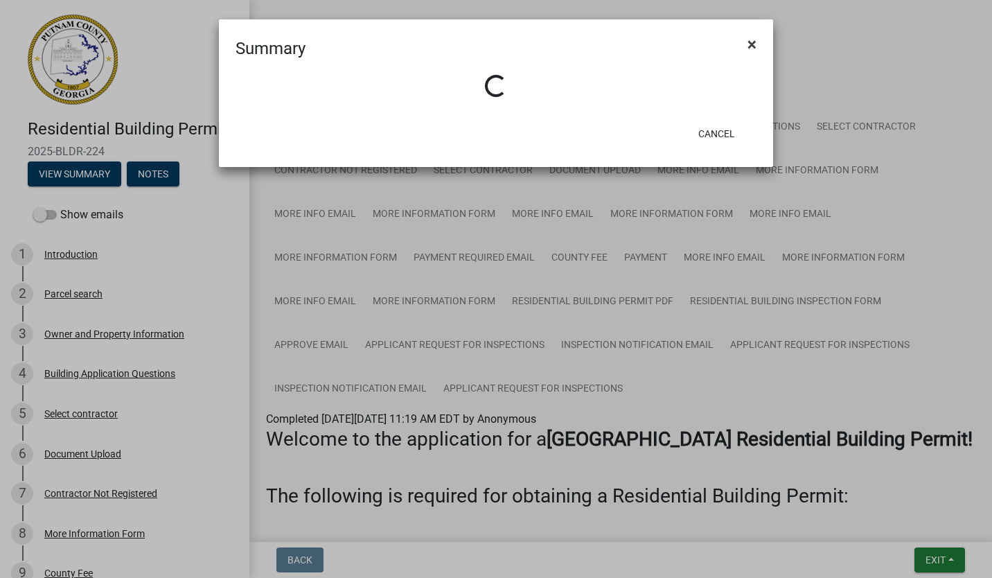
click at [753, 45] on button "×" at bounding box center [752, 44] width 31 height 39
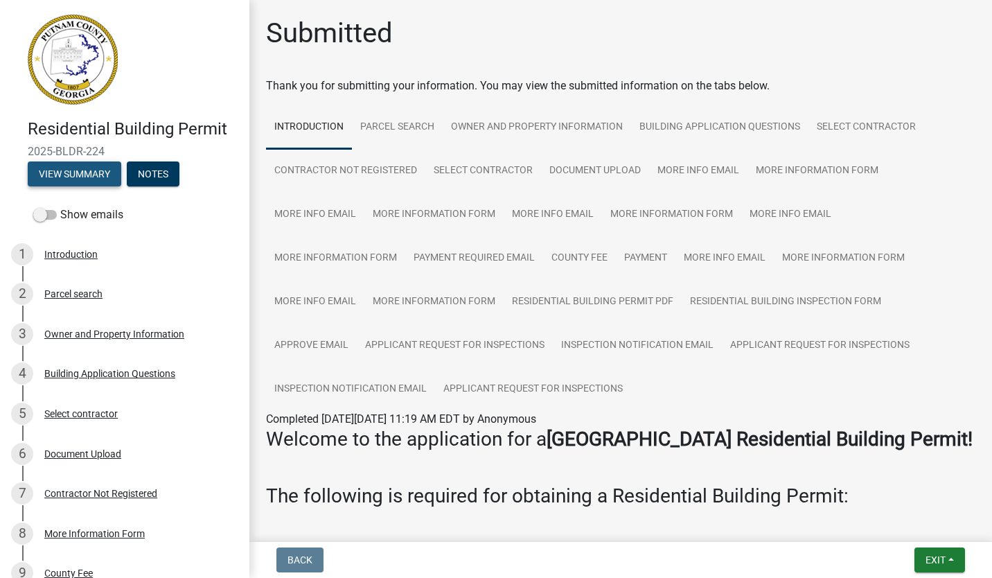
click at [93, 178] on button "View Summary" at bounding box center [75, 173] width 94 height 25
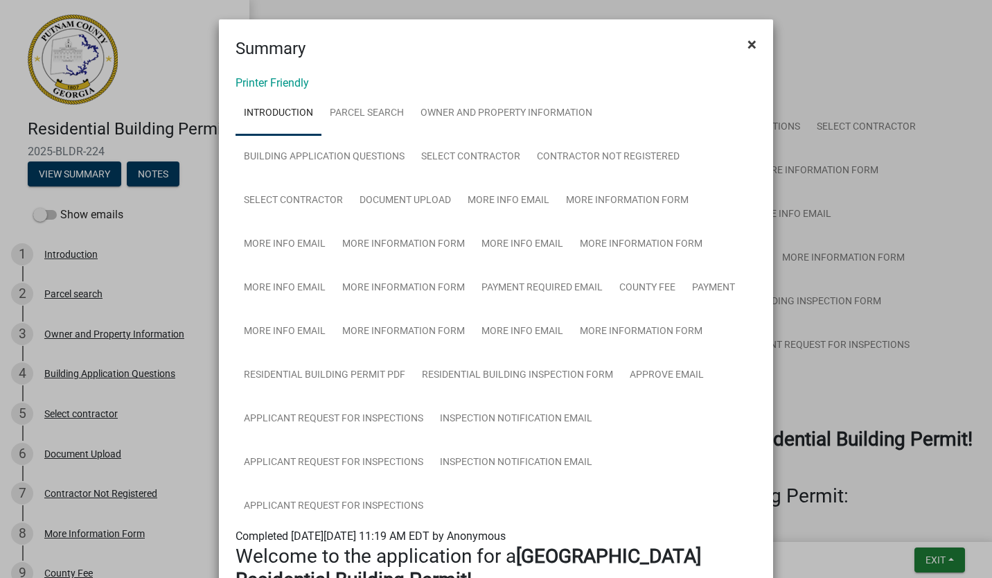
click at [751, 44] on button "×" at bounding box center [752, 44] width 31 height 39
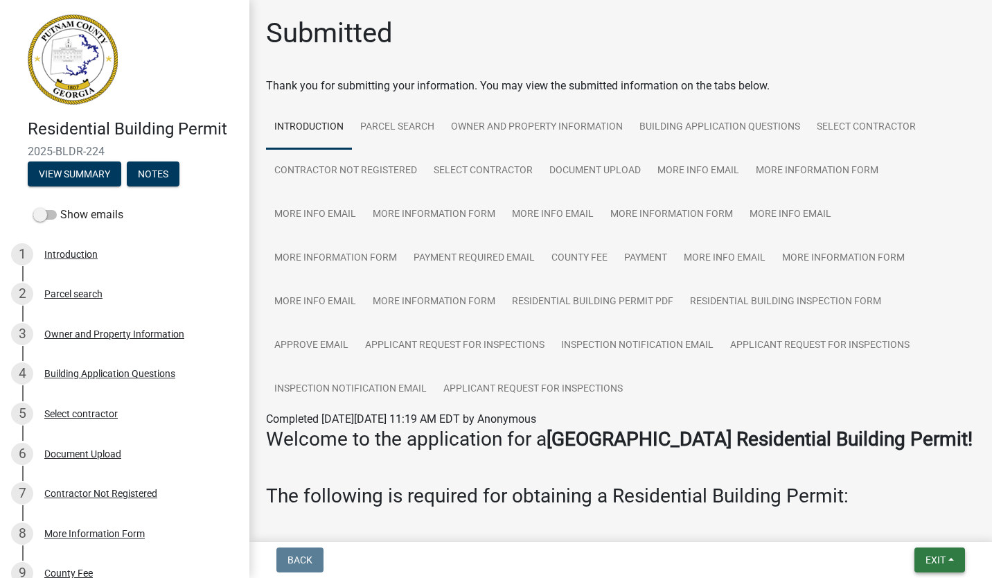
click at [938, 561] on span "Exit" at bounding box center [936, 559] width 20 height 11
drag, startPoint x: 893, startPoint y: 498, endPoint x: 830, endPoint y: 522, distance: 67.3
click at [830, 522] on wm-app "Residential Building Permit 2025-BLDR-224 View Summary Notes Show emails 1 Intr…" at bounding box center [496, 289] width 992 height 578
click at [925, 566] on button "Exit" at bounding box center [940, 559] width 51 height 25
drag, startPoint x: 895, startPoint y: 487, endPoint x: 884, endPoint y: 489, distance: 10.6
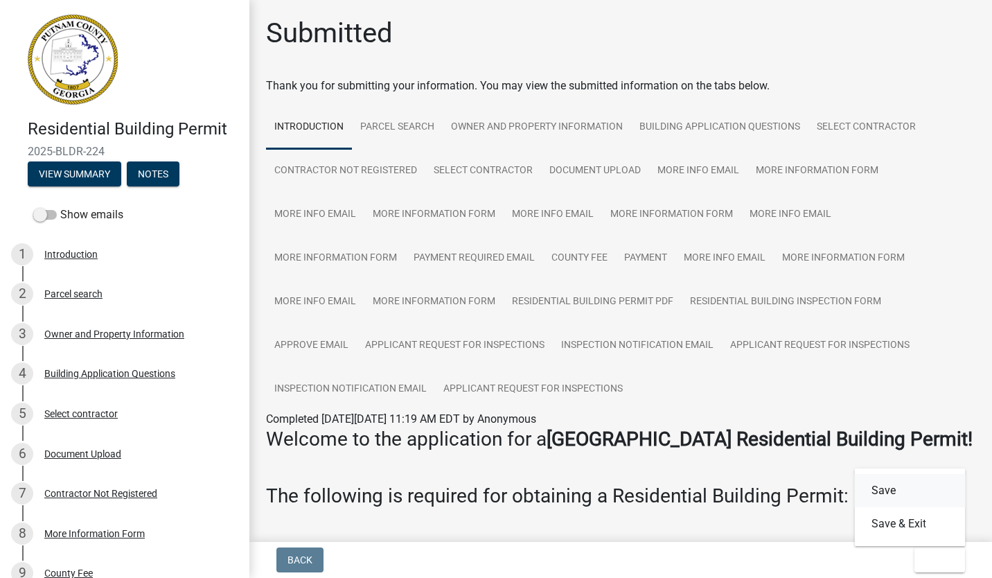
click at [884, 489] on button "Save" at bounding box center [910, 490] width 111 height 33
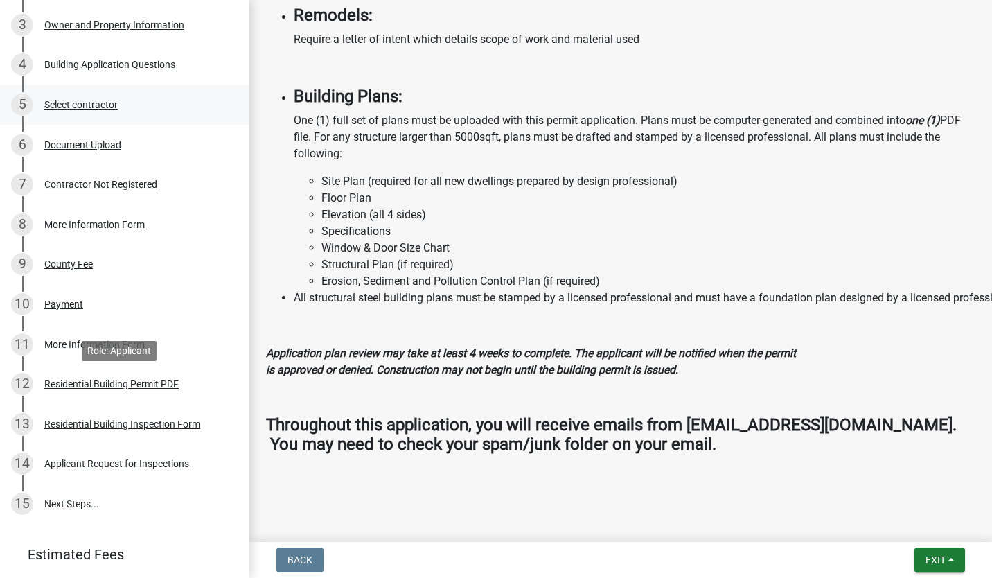
scroll to position [383, 0]
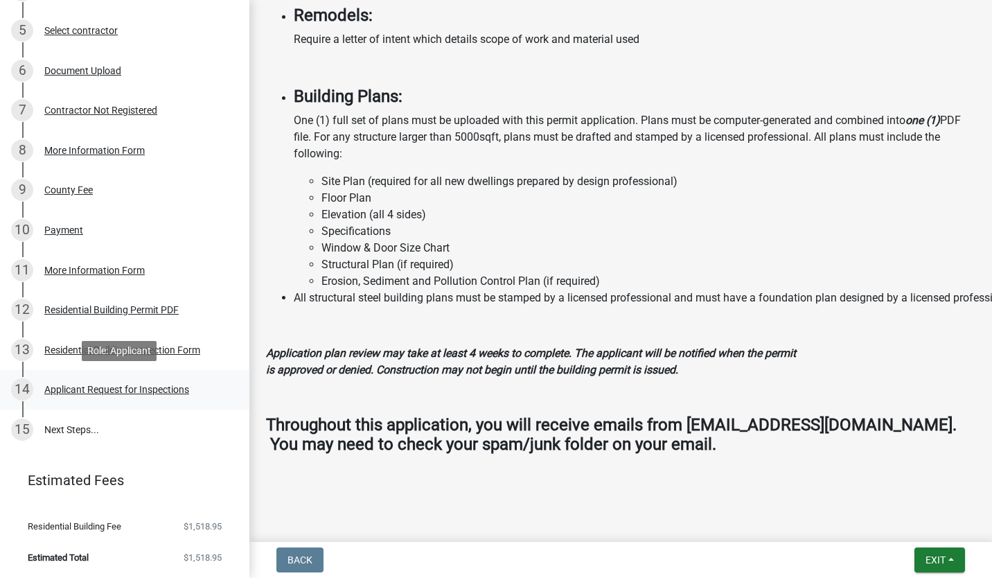
click at [137, 388] on div "Applicant Request for Inspections" at bounding box center [116, 390] width 145 height 10
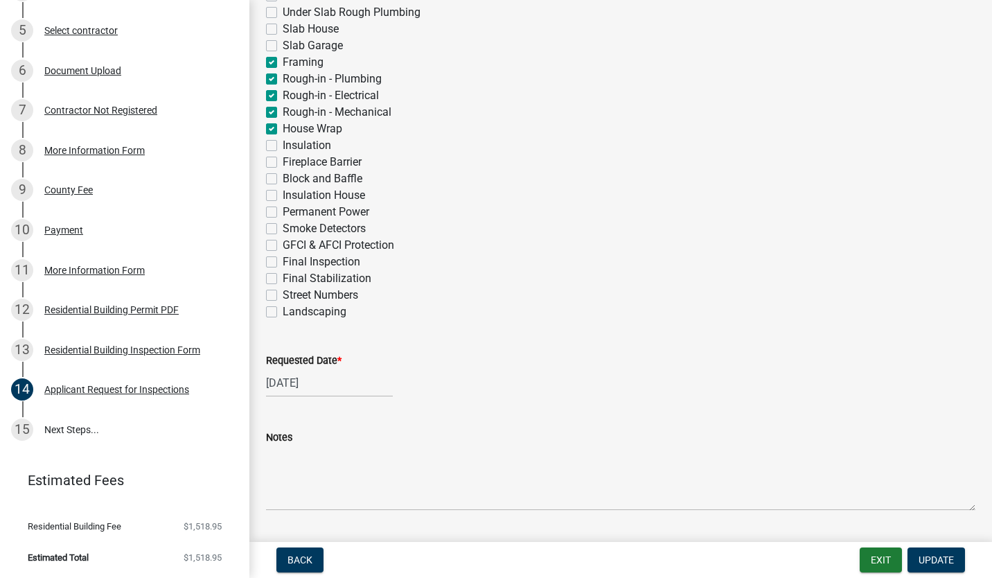
scroll to position [523, 0]
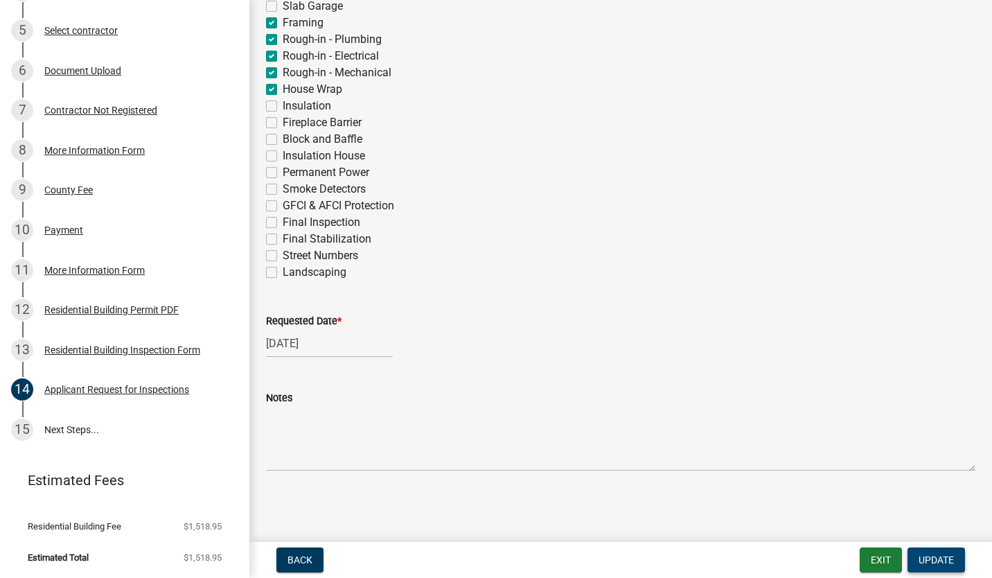
click at [938, 558] on span "Update" at bounding box center [936, 559] width 35 height 11
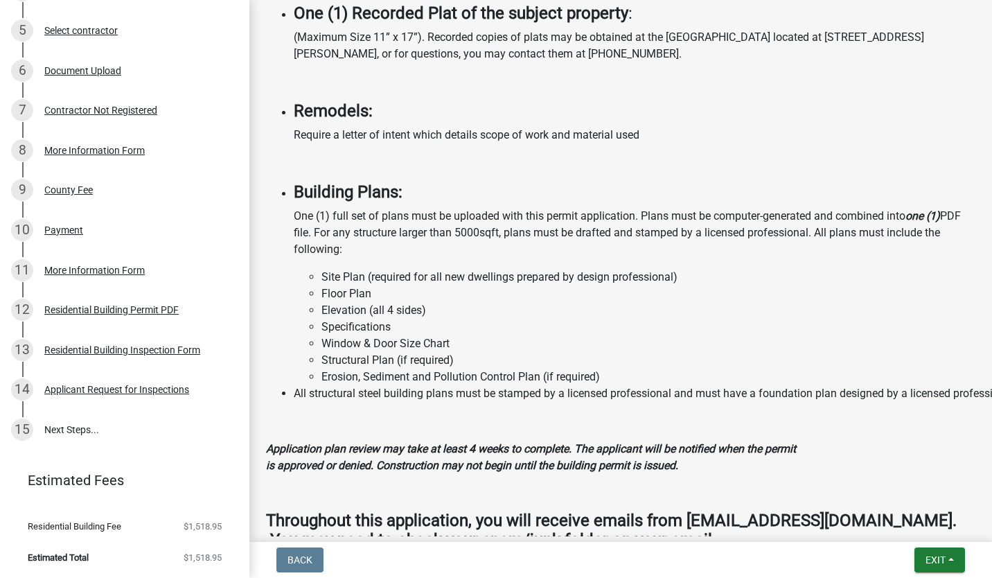
scroll to position [1436, 0]
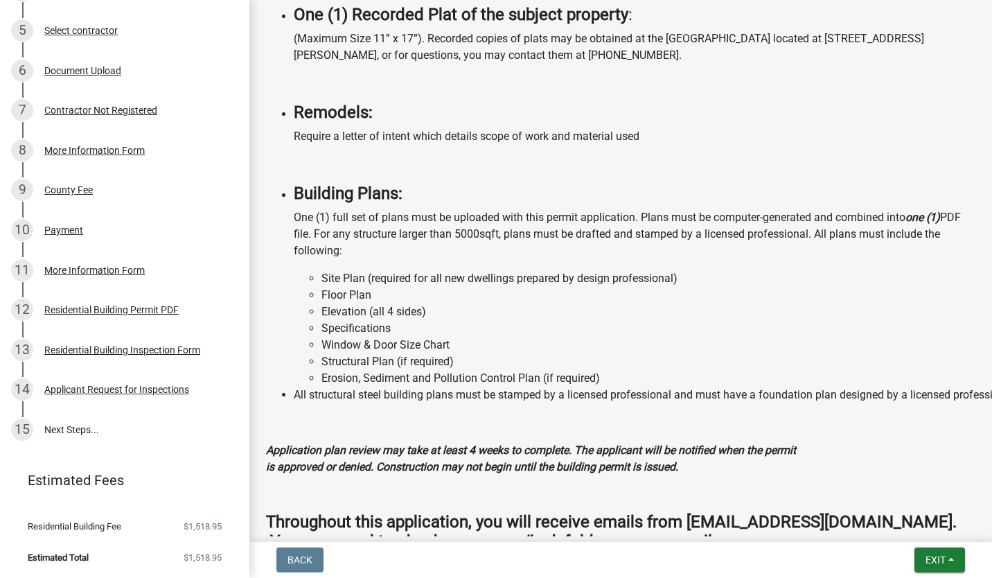
click at [405, 173] on p at bounding box center [635, 164] width 682 height 17
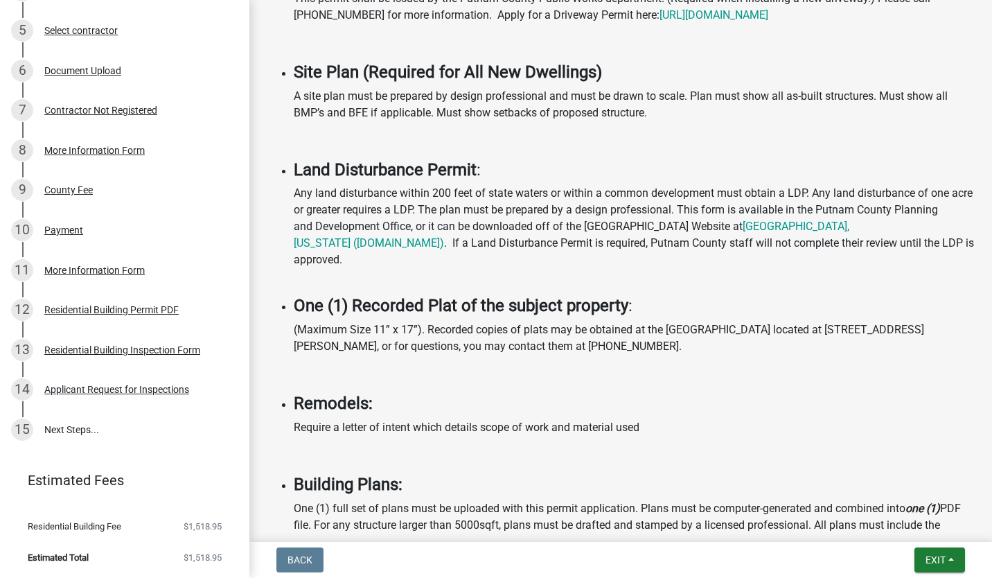
scroll to position [1150, 0]
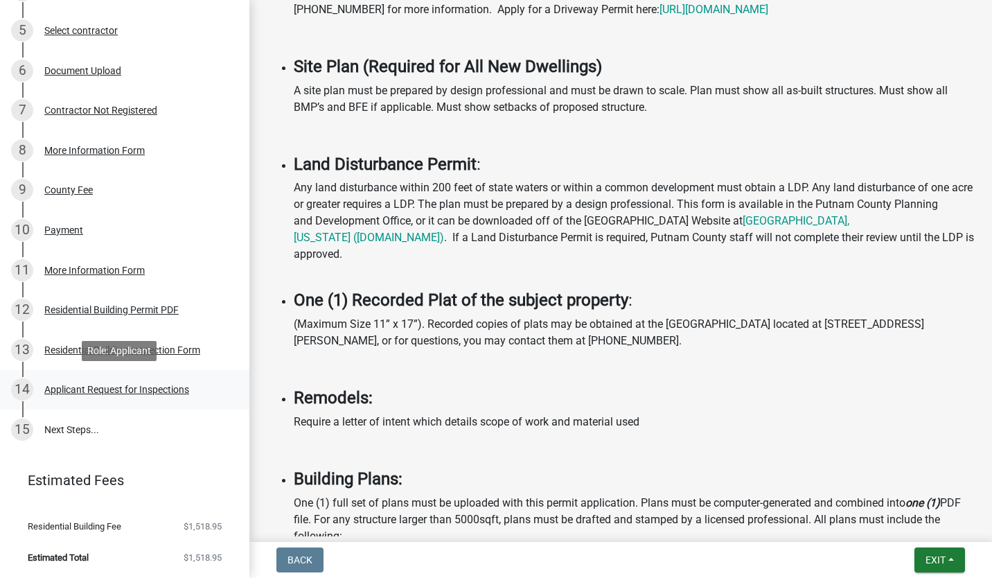
click at [108, 389] on div "Applicant Request for Inspections" at bounding box center [116, 390] width 145 height 10
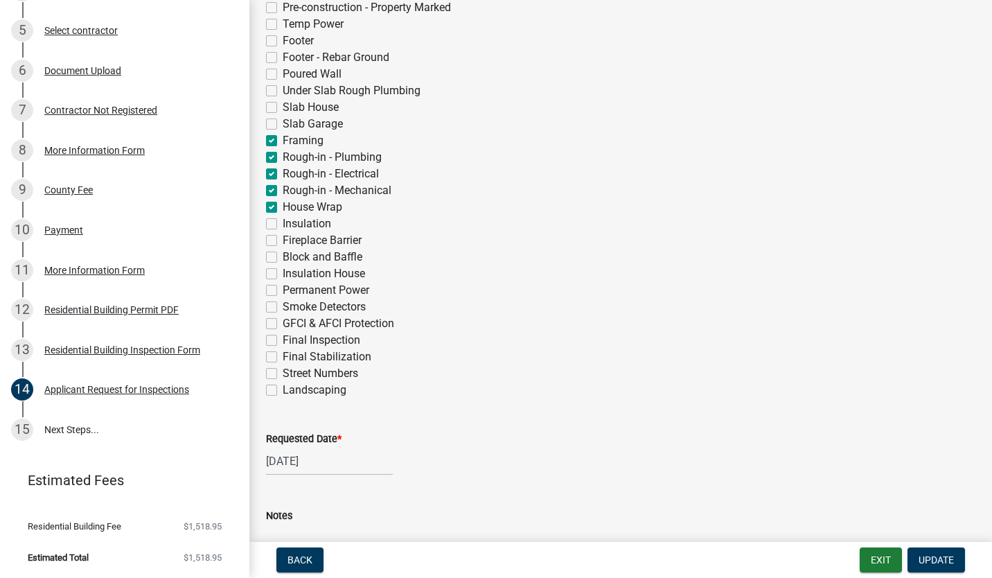
scroll to position [523, 0]
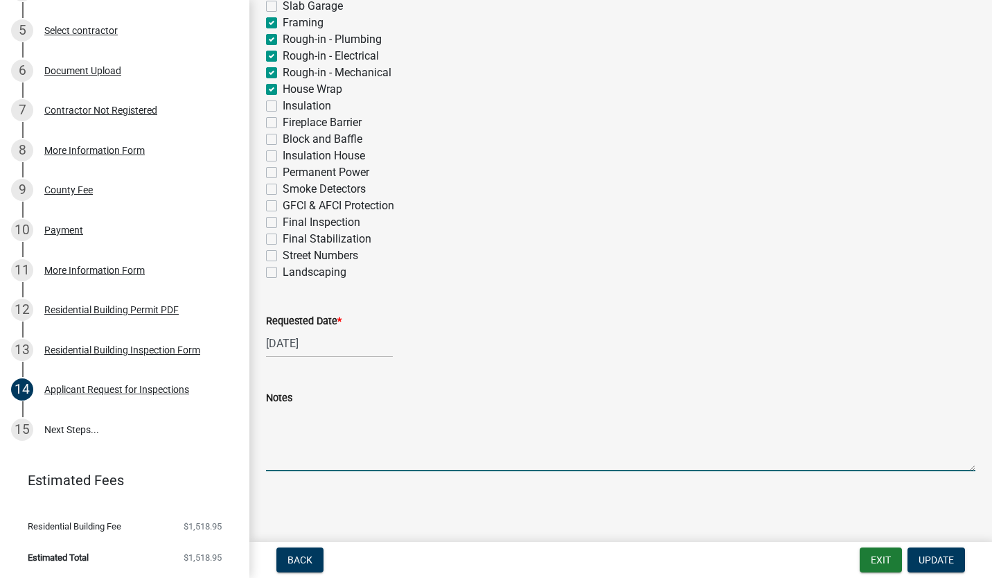
click at [333, 458] on textarea "Notes" at bounding box center [621, 438] width 710 height 65
click at [914, 563] on button "Update" at bounding box center [937, 559] width 58 height 25
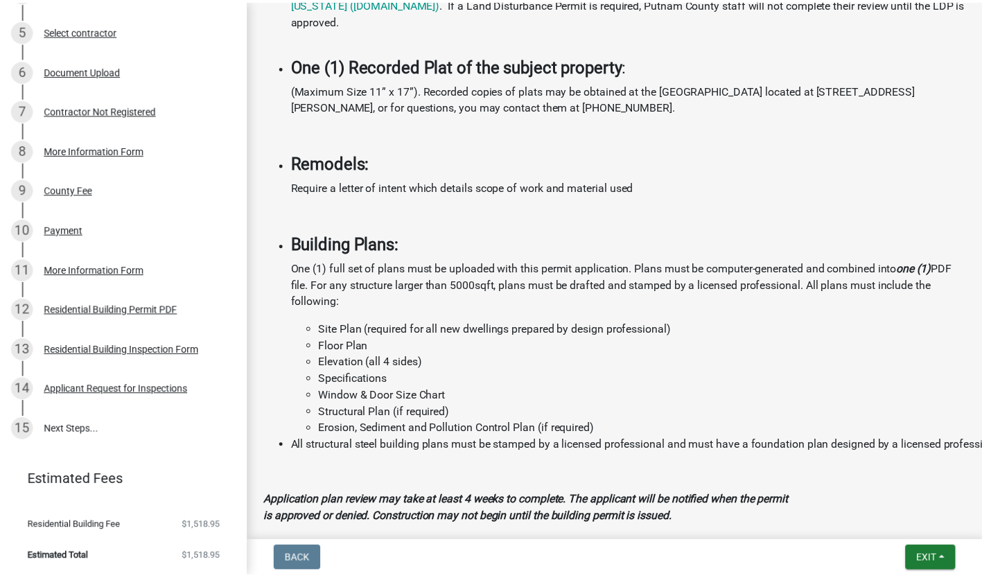
scroll to position [1550, 0]
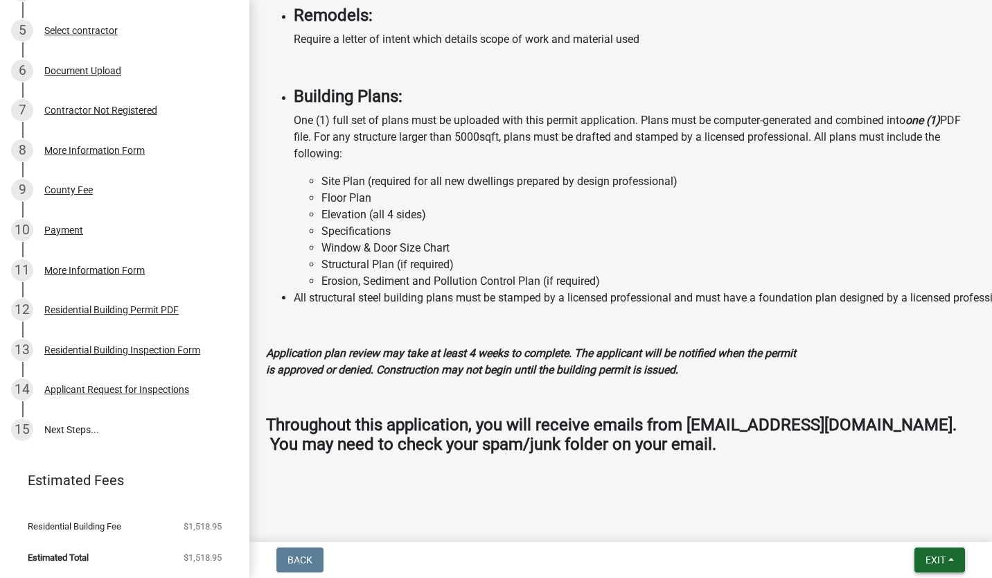
click at [936, 559] on span "Exit" at bounding box center [936, 559] width 20 height 11
click at [891, 525] on button "Save & Exit" at bounding box center [910, 523] width 111 height 33
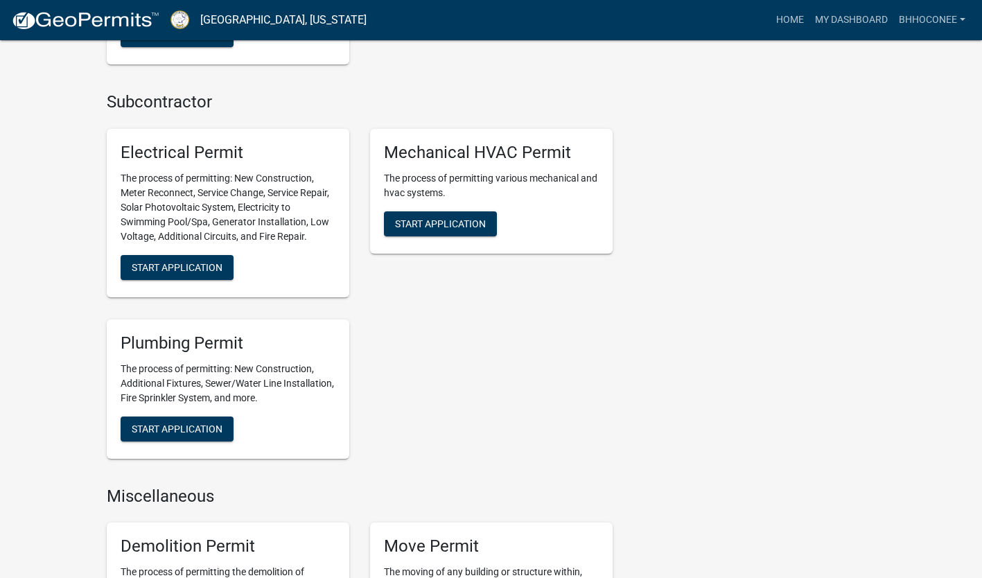
scroll to position [1254, 0]
